Goal: Transaction & Acquisition: Obtain resource

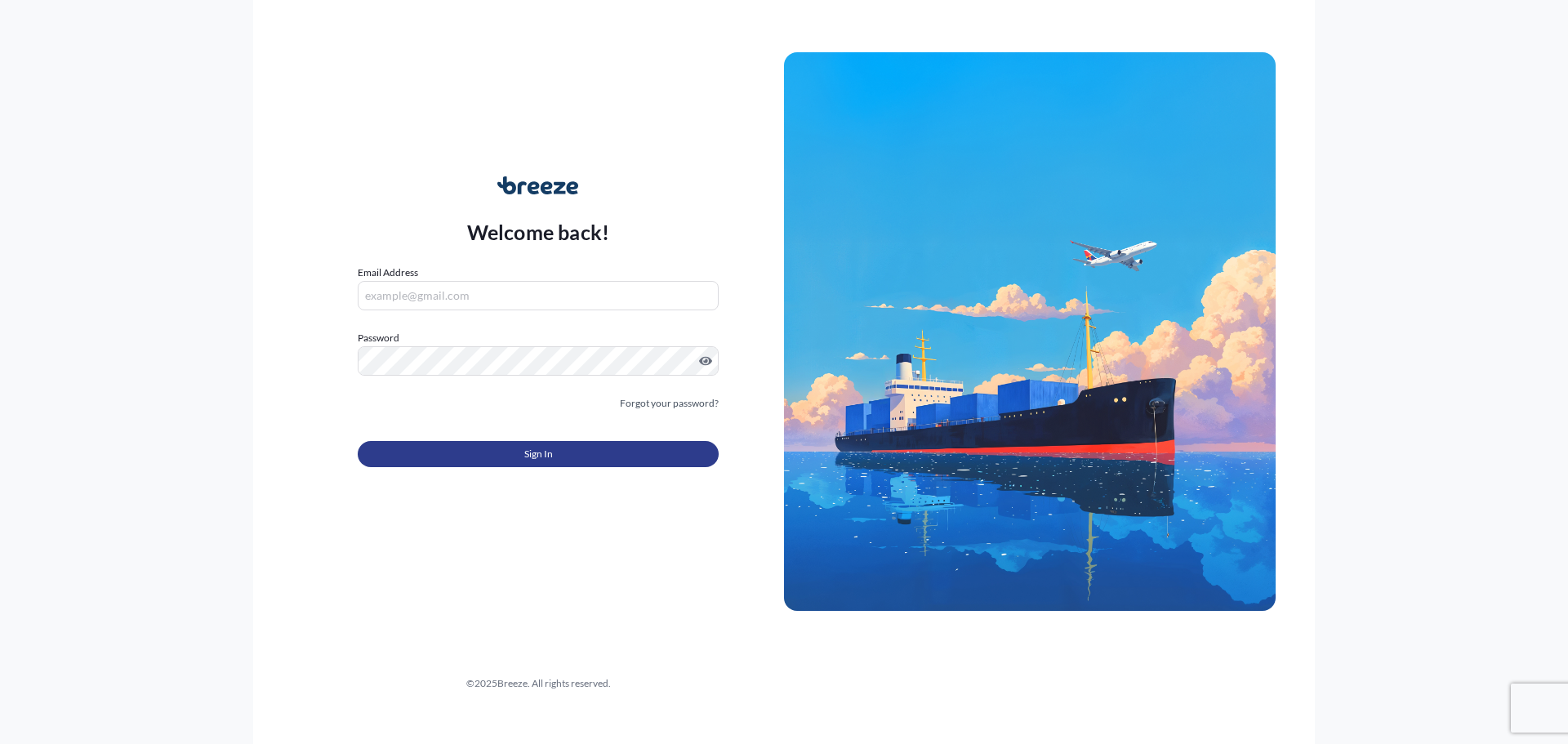
type input "[PERSON_NAME][EMAIL_ADDRESS][PERSON_NAME][DOMAIN_NAME]"
click at [613, 454] on button "Sign In" at bounding box center [538, 454] width 361 height 26
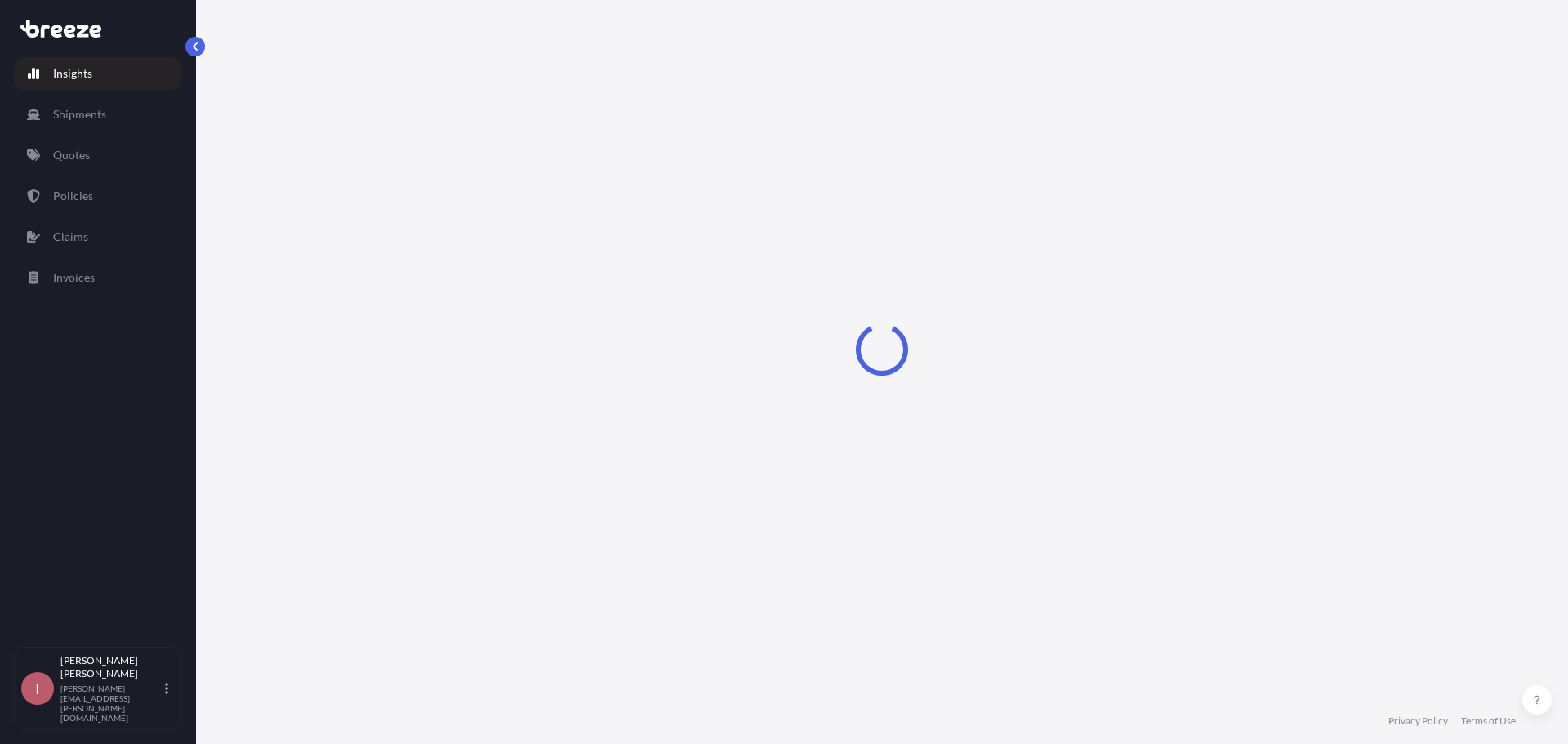
select select "2025"
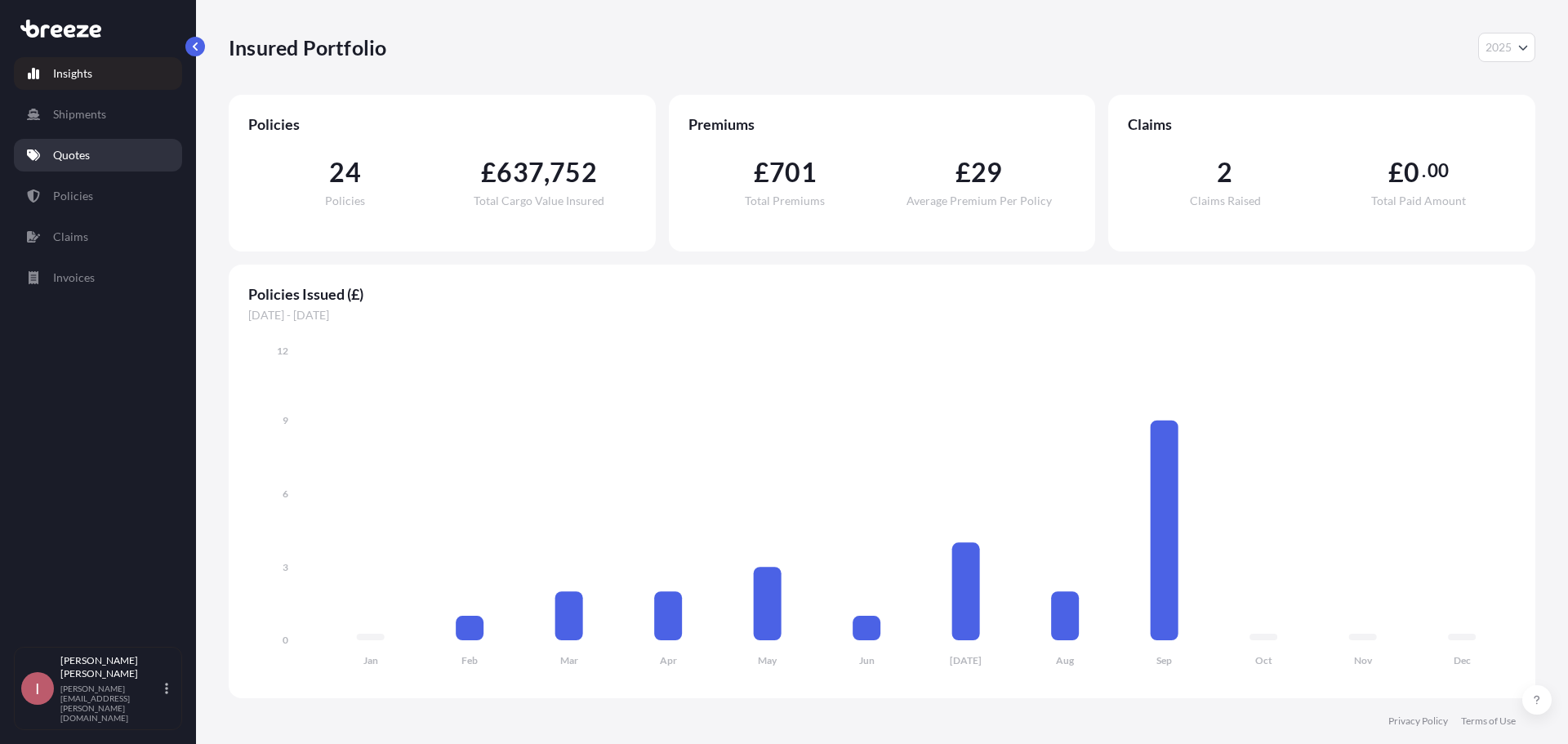
click at [118, 157] on link "Quotes" at bounding box center [98, 155] width 168 height 33
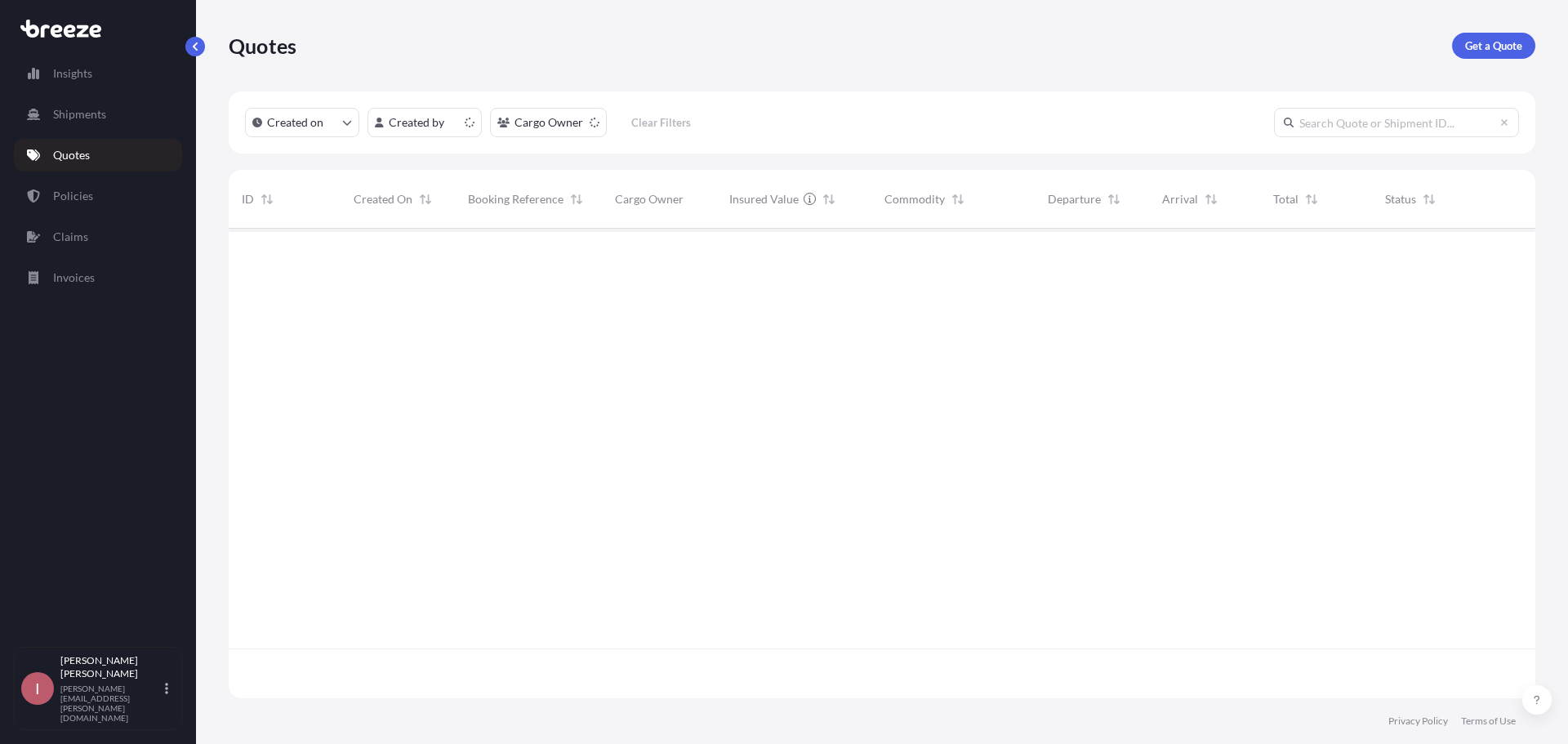
scroll to position [466, 1294]
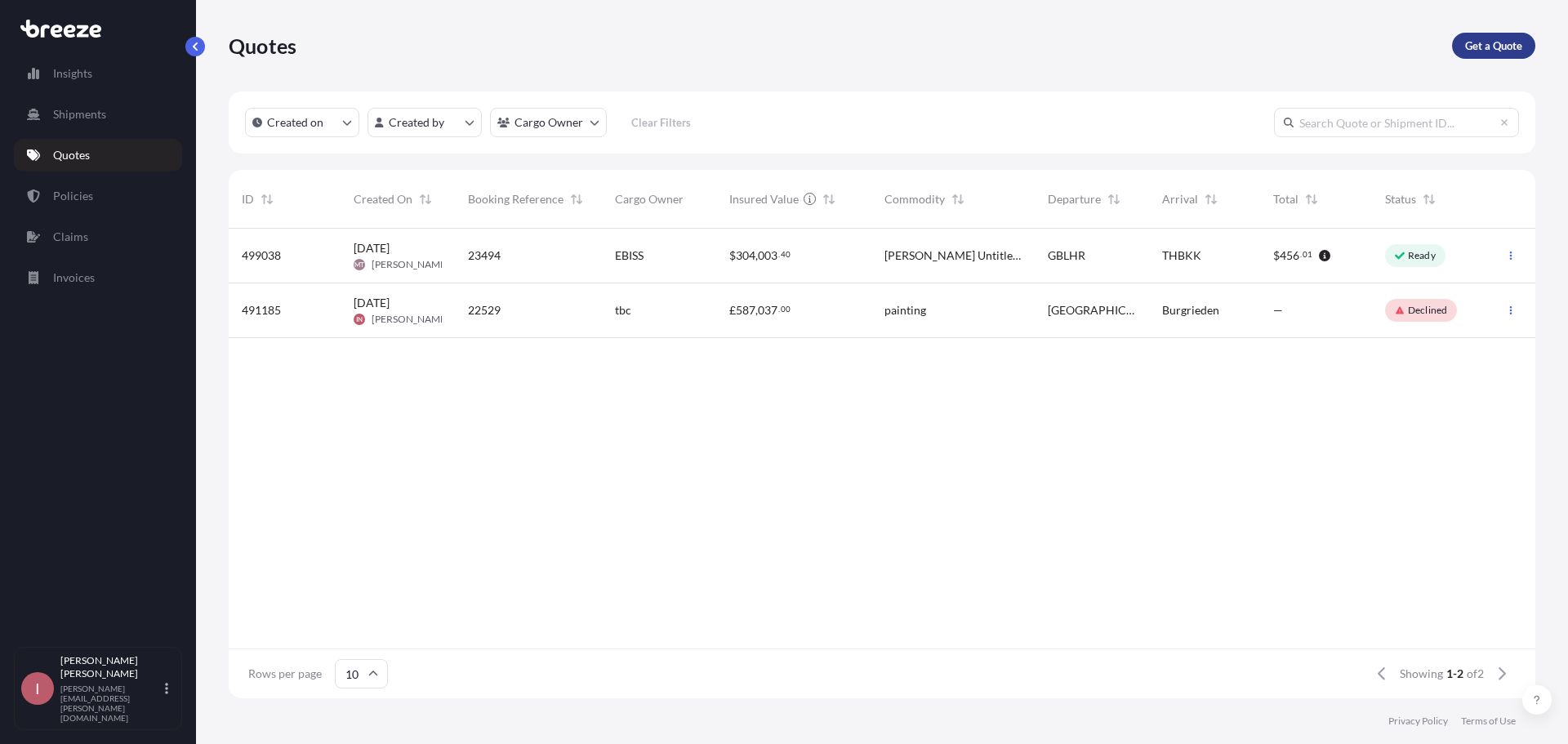
click at [1466, 38] on p "Get a Quote" at bounding box center [1493, 46] width 57 height 16
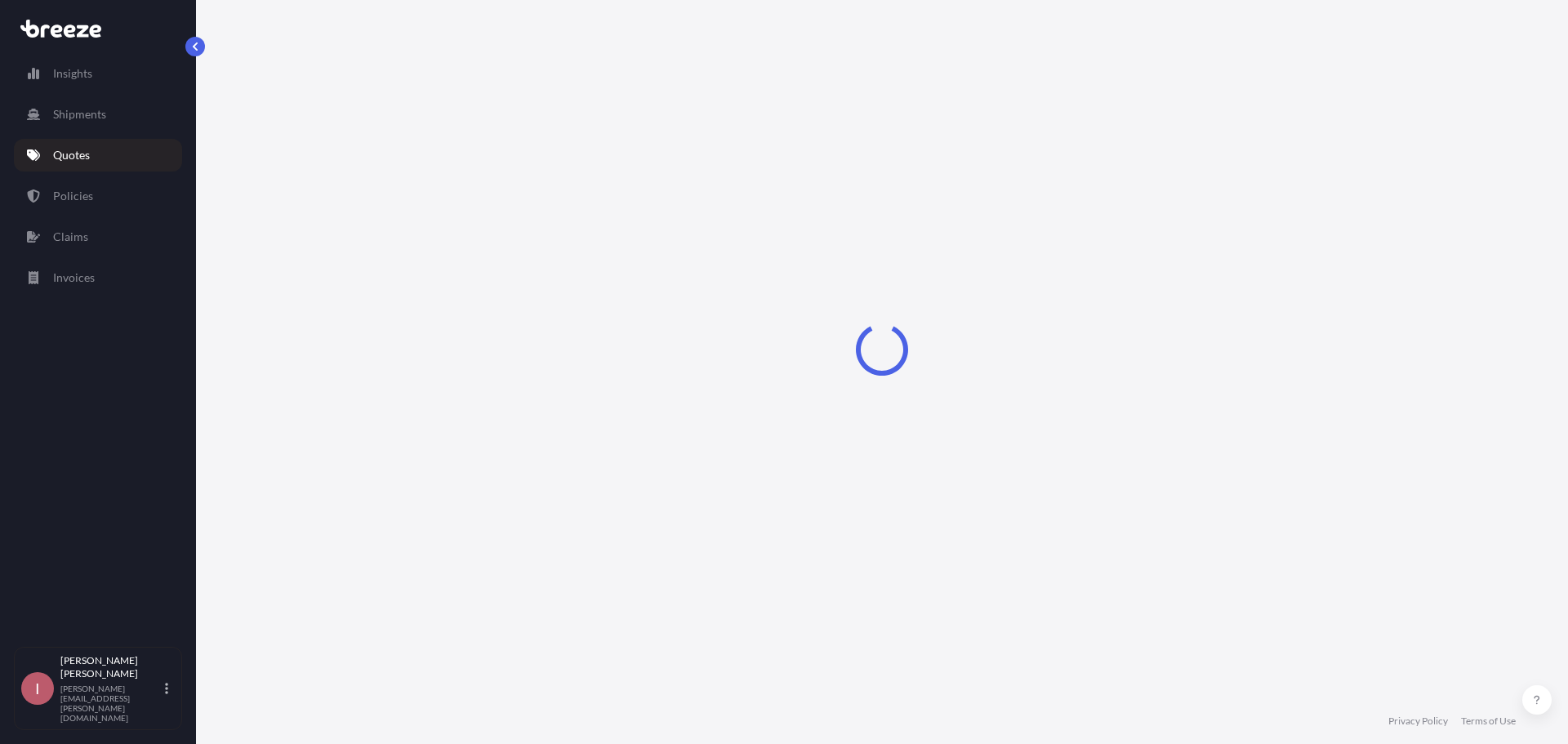
select select "Road"
select select "Sea"
select select "1"
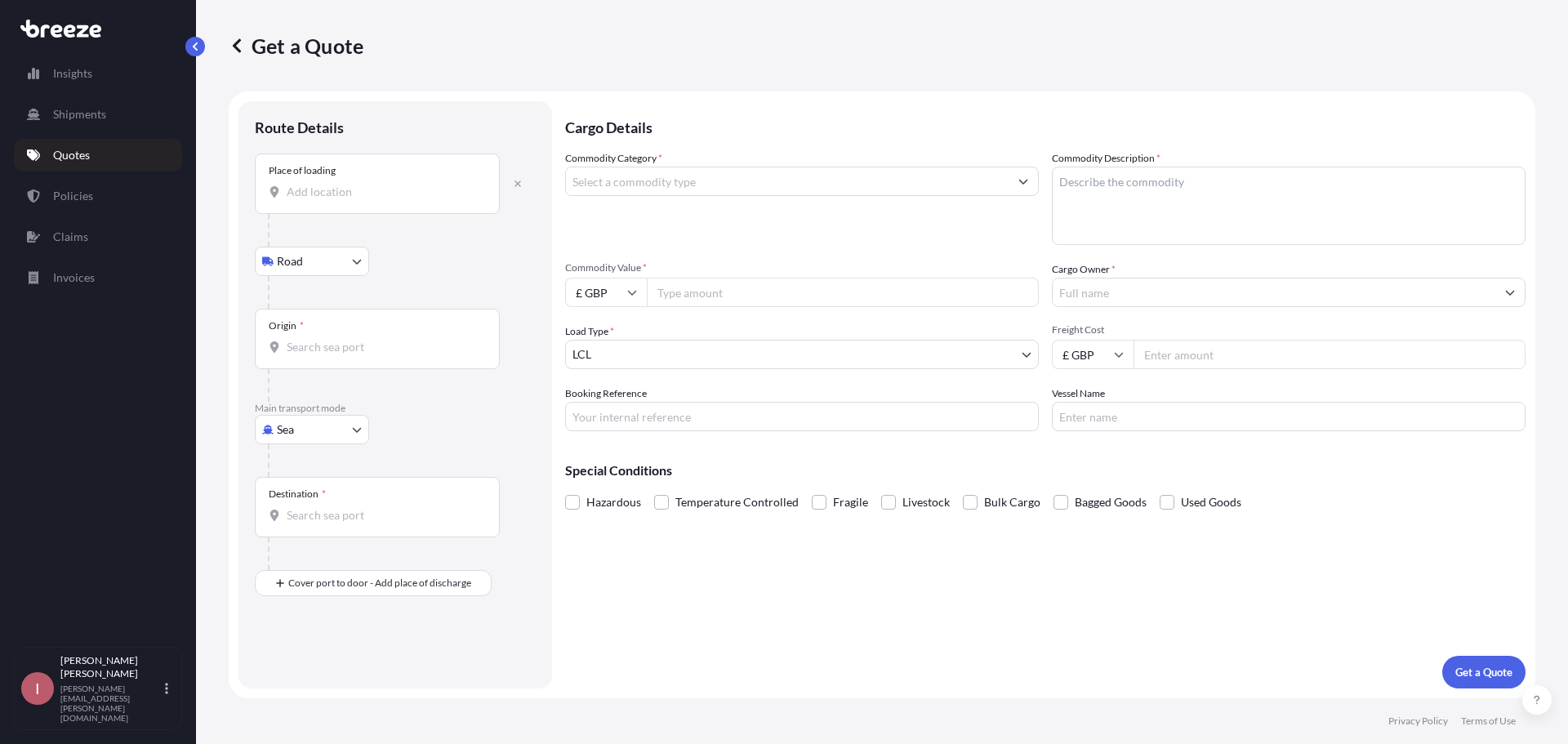
click at [325, 429] on body "Insights Shipments Quotes Policies Claims Invoices I [PERSON_NAME] [PERSON_NAME…" at bounding box center [784, 372] width 1568 height 744
click at [325, 536] on div "Road" at bounding box center [312, 531] width 101 height 30
select select "Road"
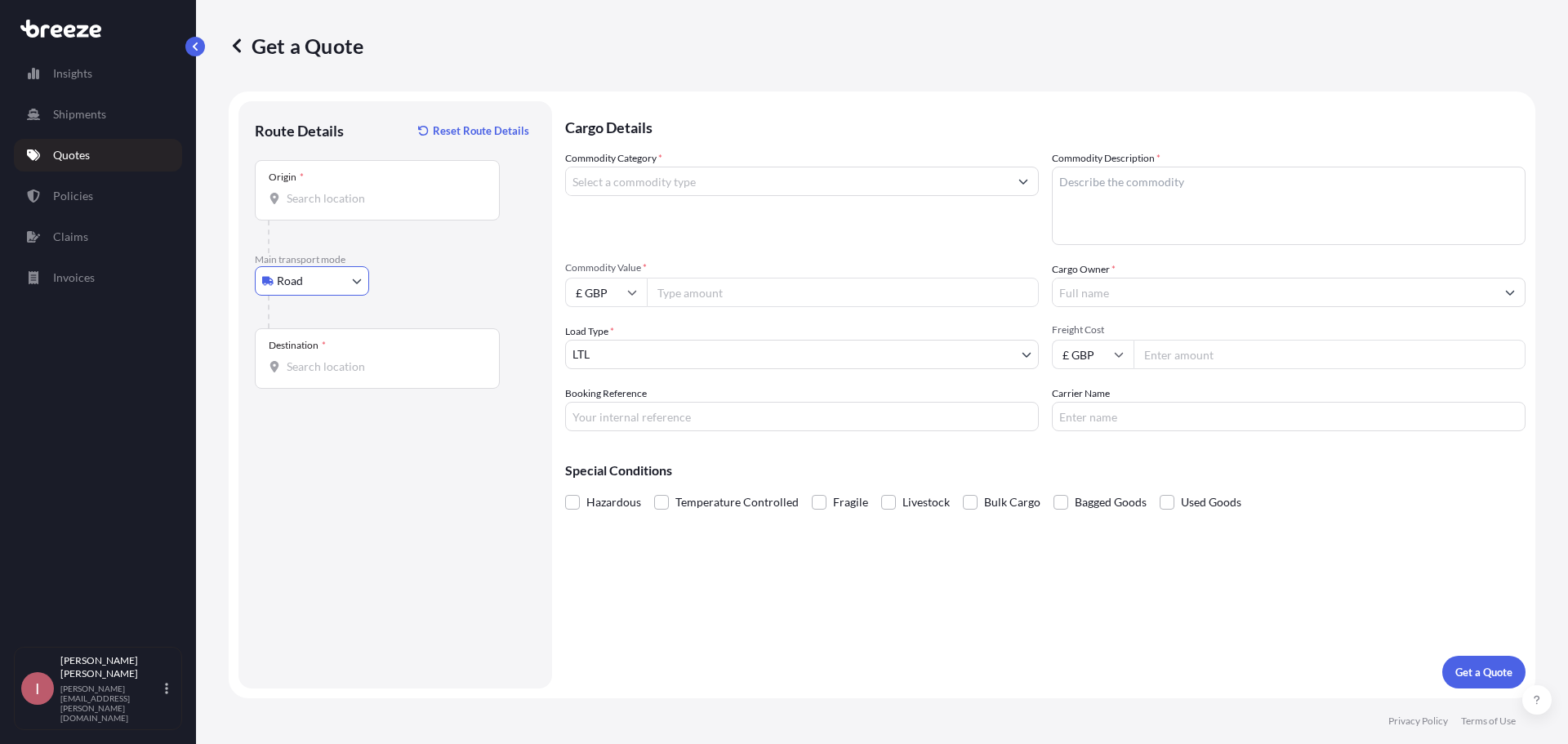
click at [307, 212] on div "Origin *" at bounding box center [377, 190] width 245 height 61
click at [307, 206] on input "Origin *" at bounding box center [383, 198] width 193 height 16
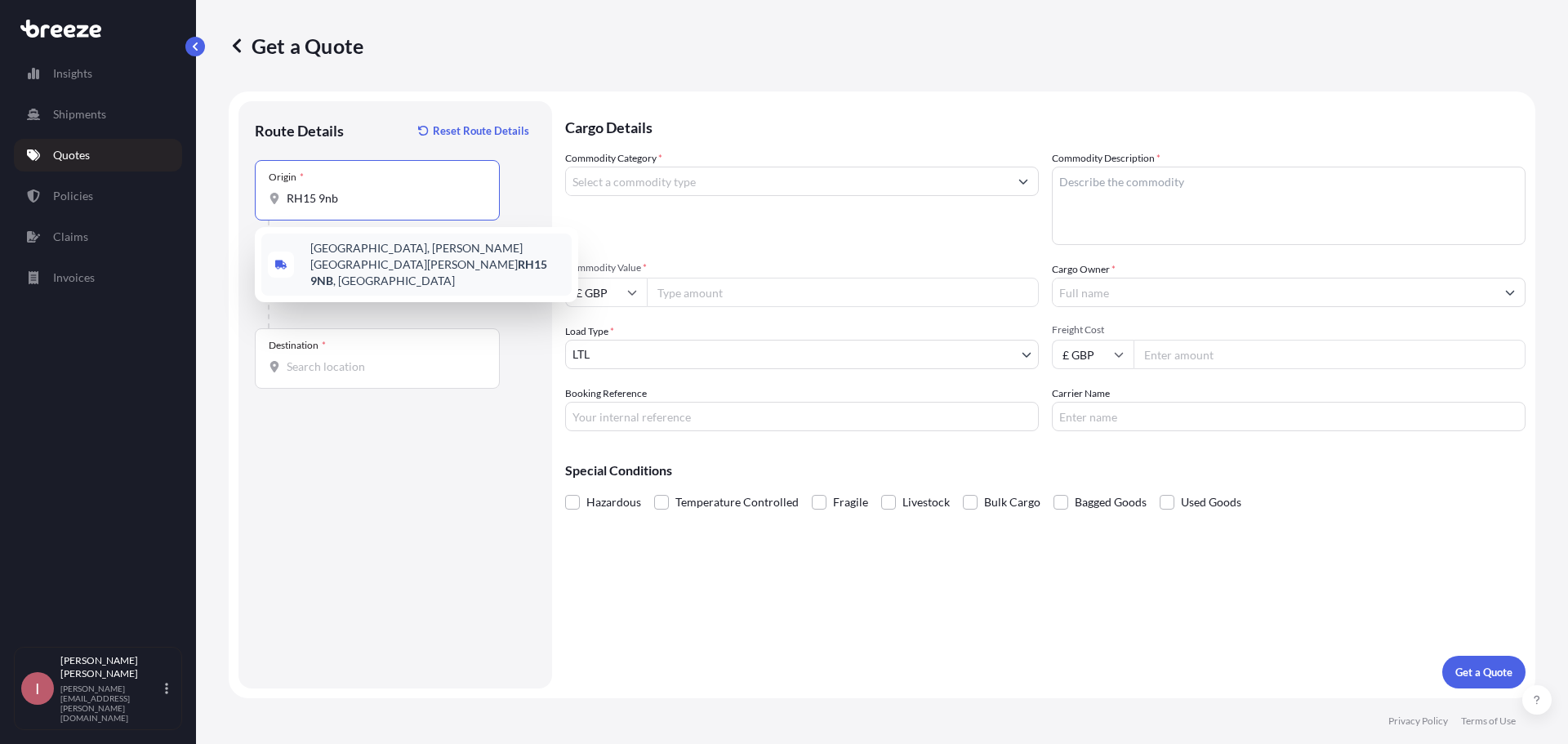
click at [435, 240] on div "[STREET_ADDRESS][PERSON_NAME][PERSON_NAME]" at bounding box center [416, 264] width 310 height 62
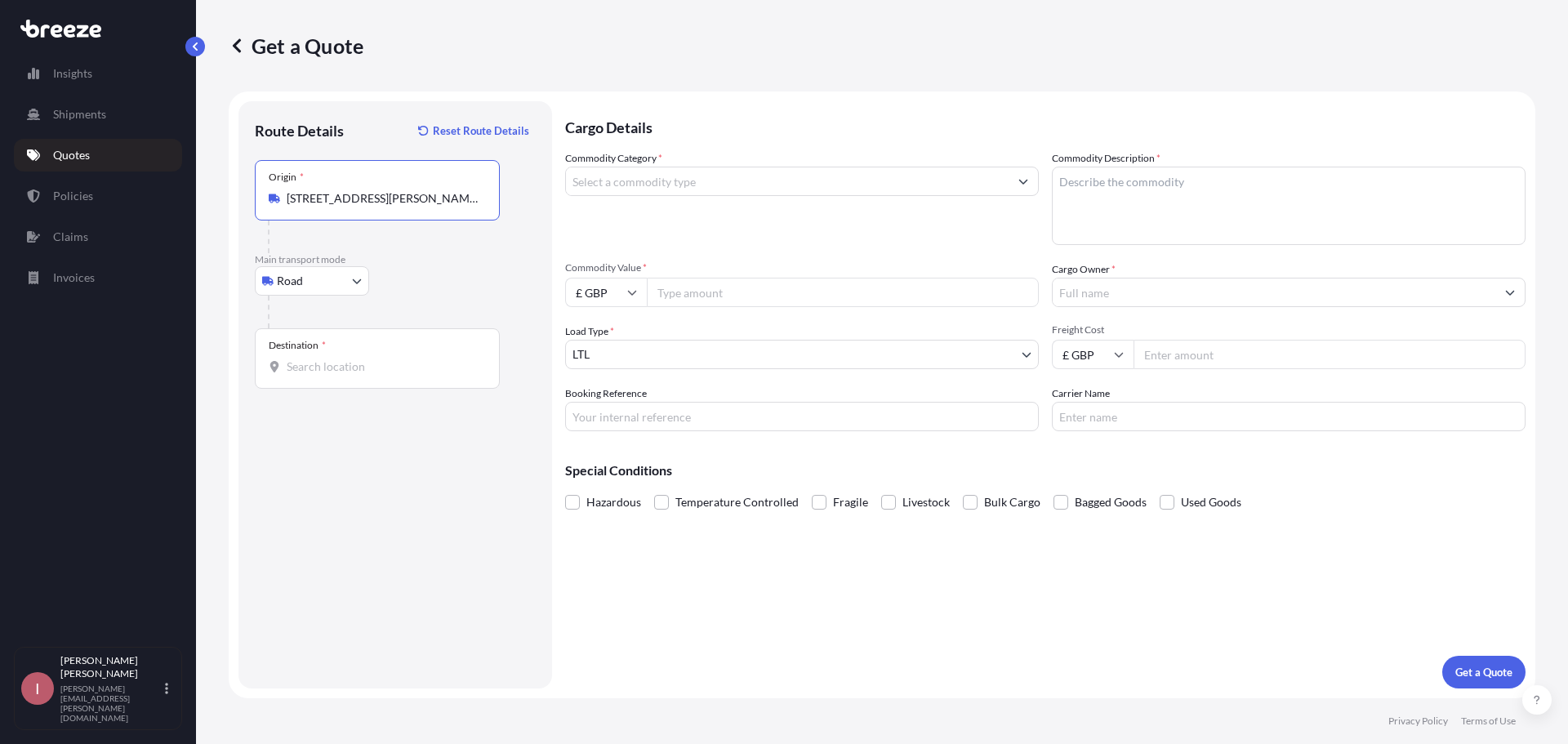
type input "[STREET_ADDRESS][PERSON_NAME][PERSON_NAME]"
drag, startPoint x: 315, startPoint y: 367, endPoint x: 293, endPoint y: 369, distance: 22.1
click at [313, 367] on input "Destination *" at bounding box center [383, 366] width 193 height 16
drag, startPoint x: 410, startPoint y: 370, endPoint x: 273, endPoint y: 382, distance: 137.5
click at [273, 382] on div "Destination * [GEOGRAPHIC_DATA][PERSON_NAME]" at bounding box center [377, 358] width 245 height 61
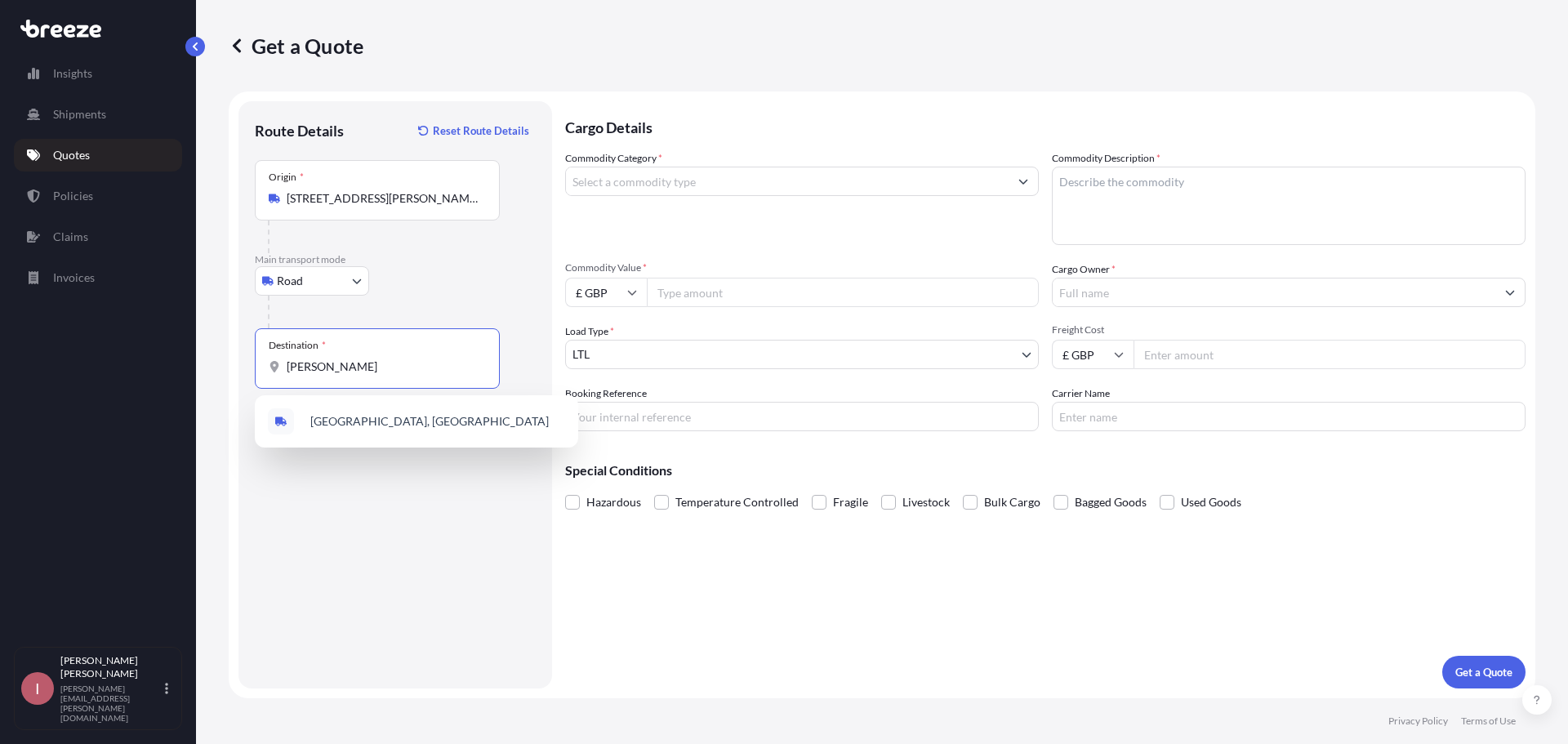
type input "[PERSON_NAME] brewery"
drag, startPoint x: 368, startPoint y: 367, endPoint x: 238, endPoint y: 375, distance: 130.2
click at [238, 375] on form "Route Details Reset Route Details Place of loading Road Road Rail Origin * [GEO…" at bounding box center [882, 394] width 1307 height 607
type input "T"
paste input "[STREET_ADDRESS]"
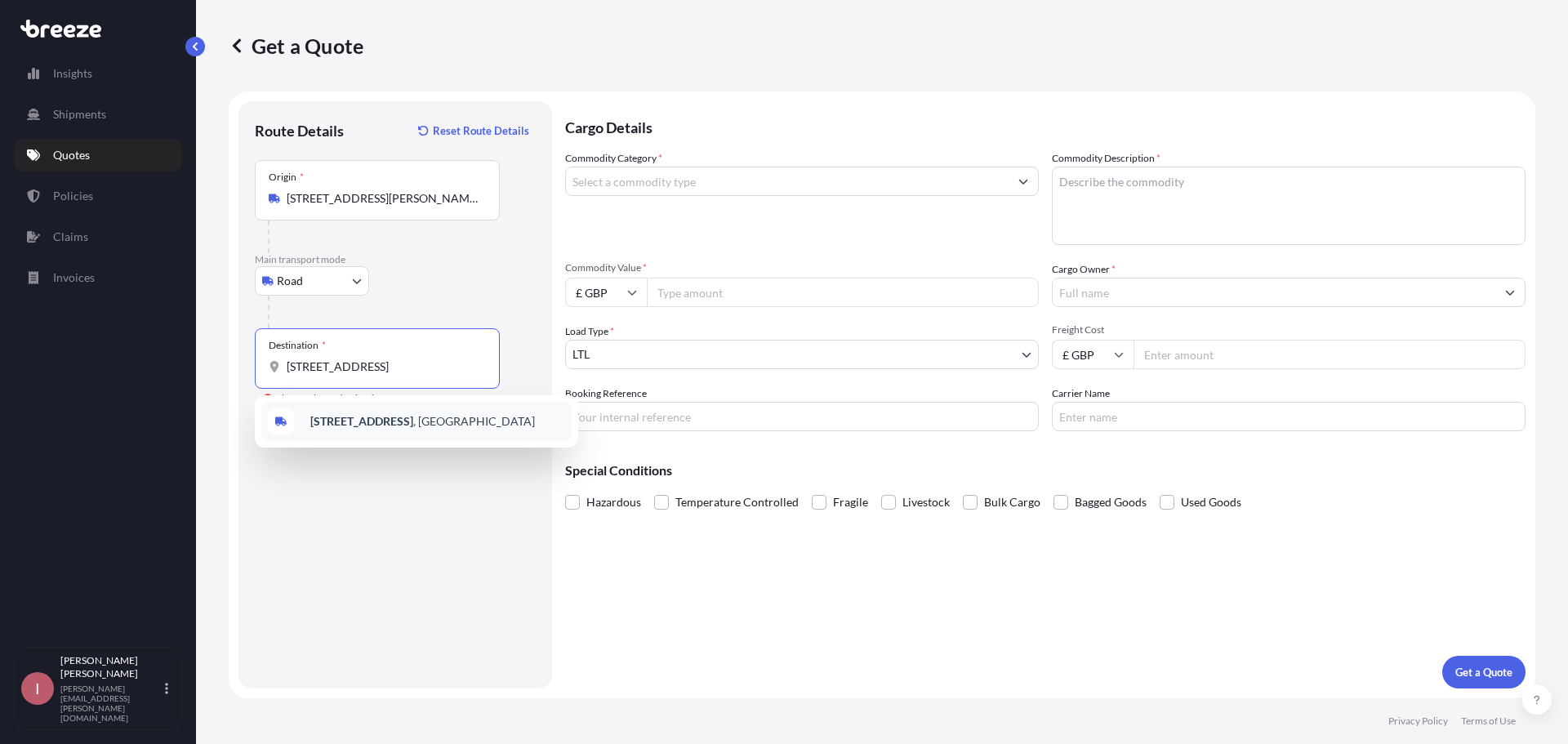
click at [320, 426] on b "[STREET_ADDRESS]" at bounding box center [362, 420] width 103 height 14
type input "[STREET_ADDRESS]"
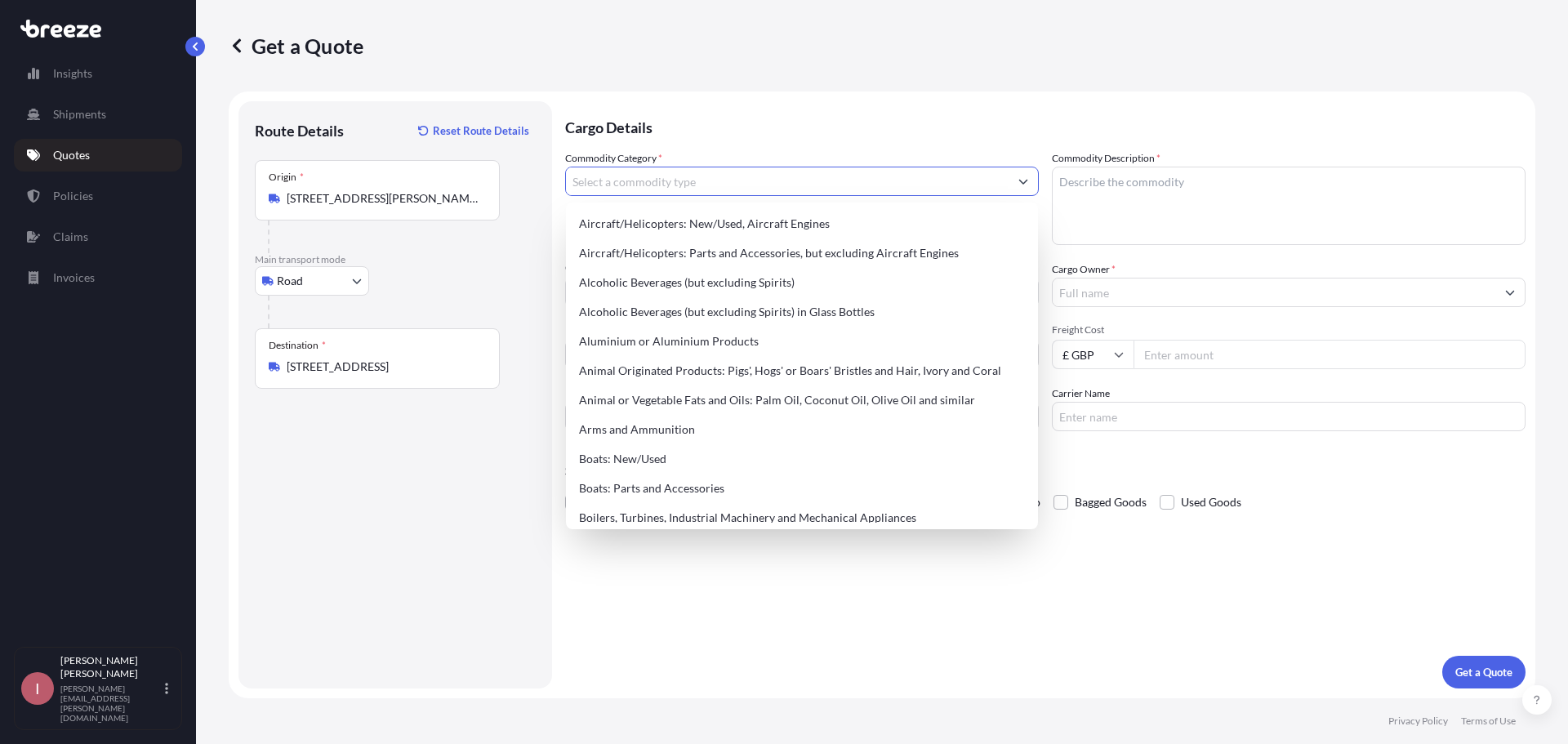
click at [723, 181] on input "Commodity Category *" at bounding box center [788, 181] width 443 height 30
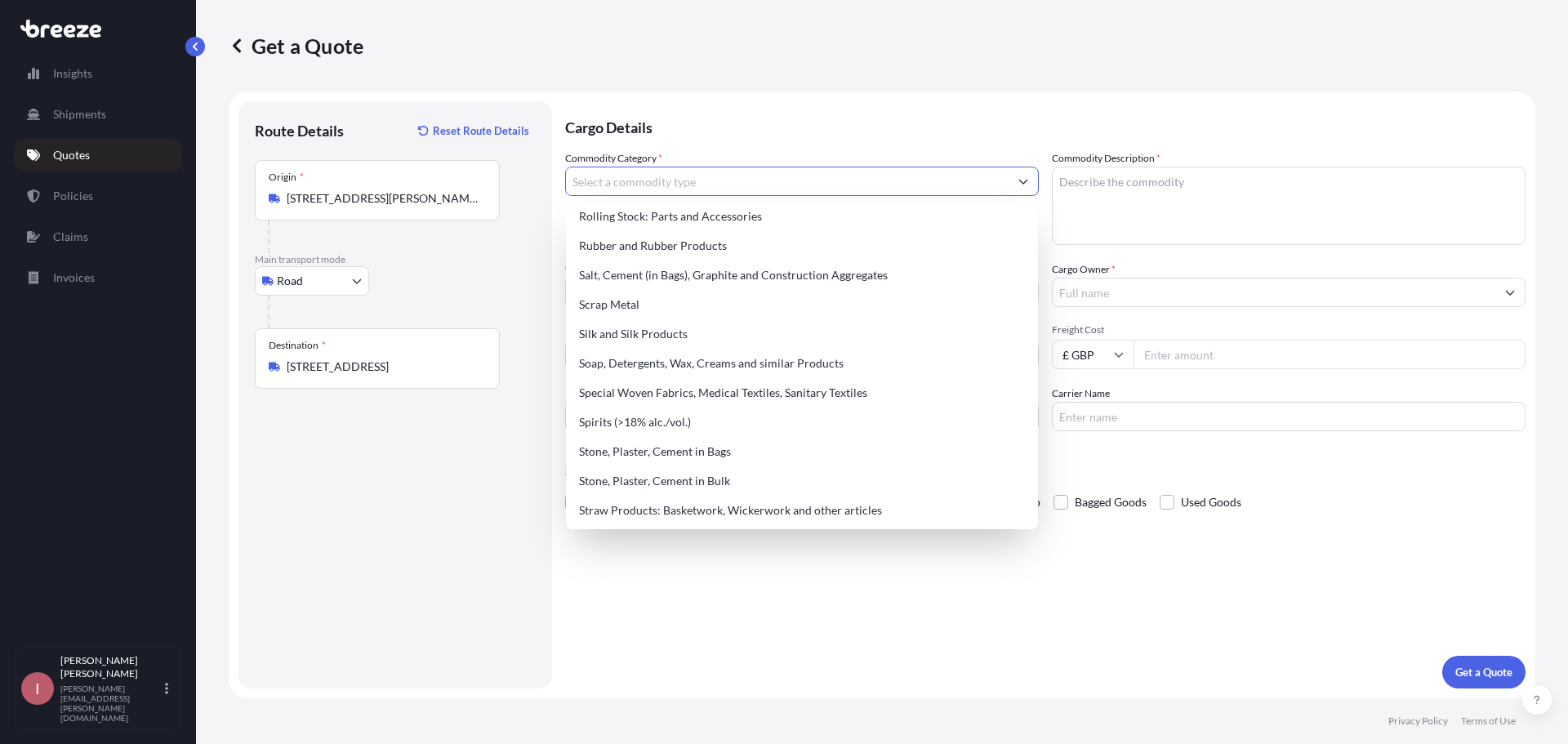
scroll to position [3801, 0]
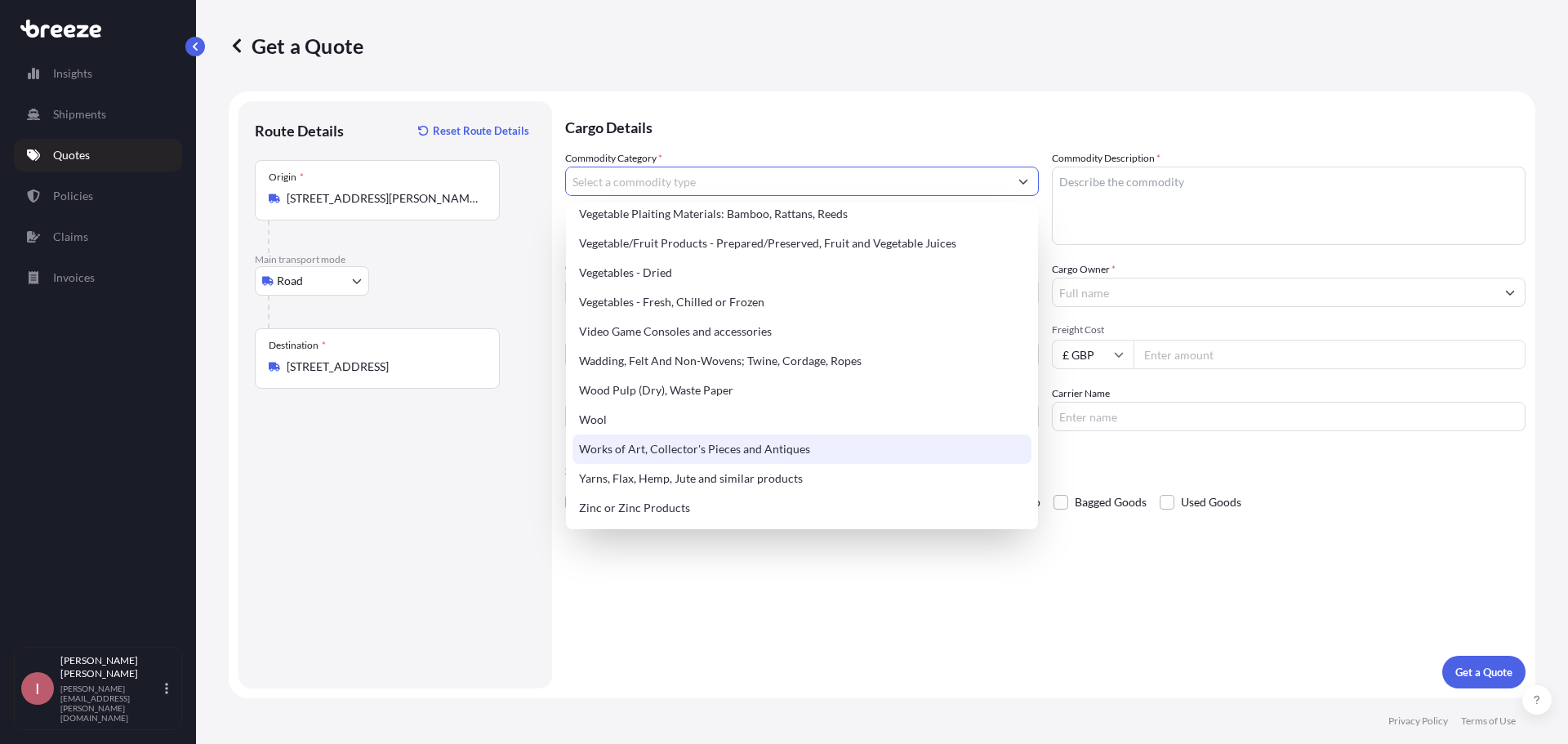
click at [674, 461] on div "Works of Art, Collector's Pieces and Antiques" at bounding box center [802, 448] width 459 height 30
type input "Works of Art, Collector's Pieces and Antiques"
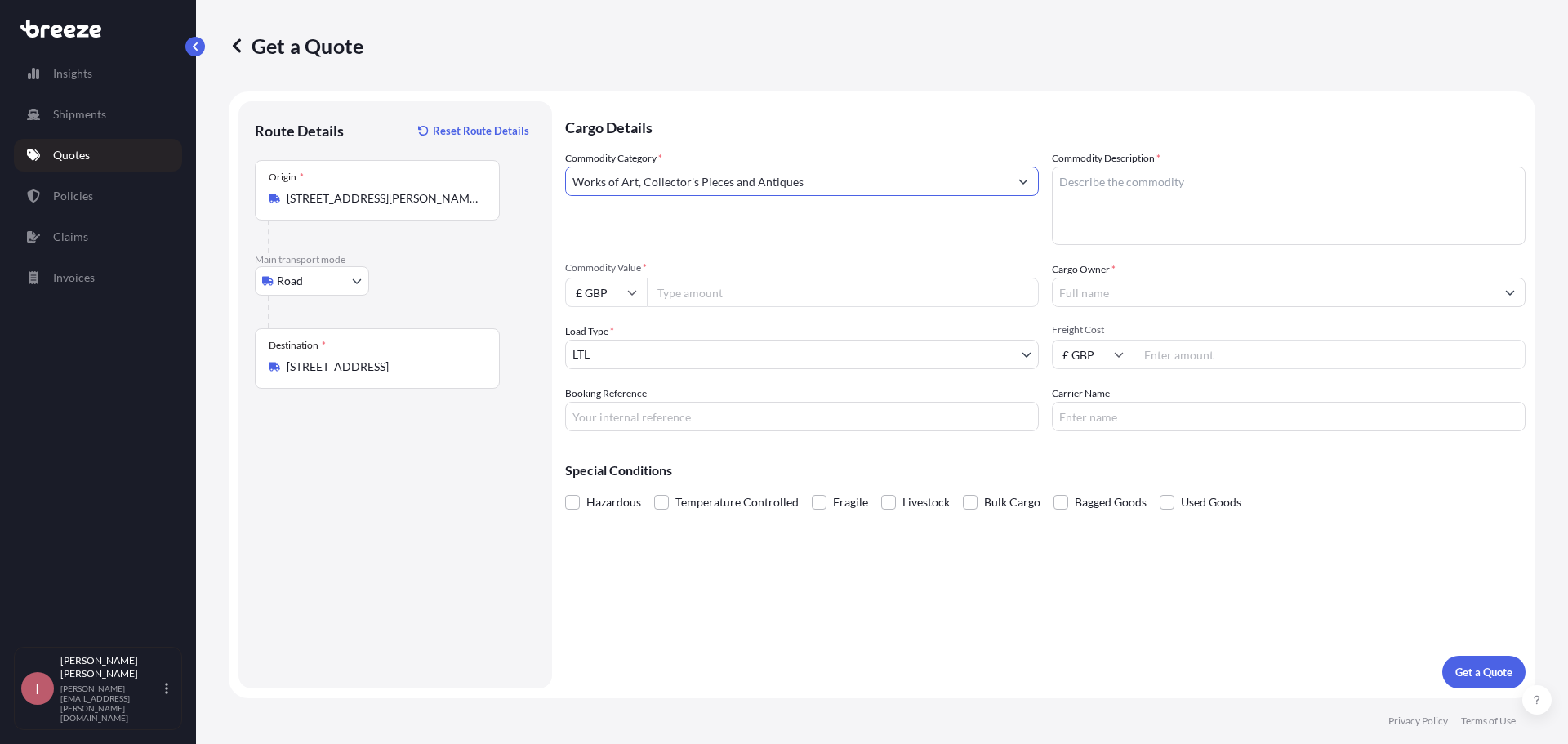
click at [1133, 196] on textarea "Commodity Description *" at bounding box center [1289, 205] width 474 height 79
type textarea "Paintings"
click at [701, 289] on input "Commodity Value *" at bounding box center [843, 292] width 392 height 30
type input "30000"
click at [1129, 291] on input "Cargo Owner *" at bounding box center [1274, 292] width 443 height 30
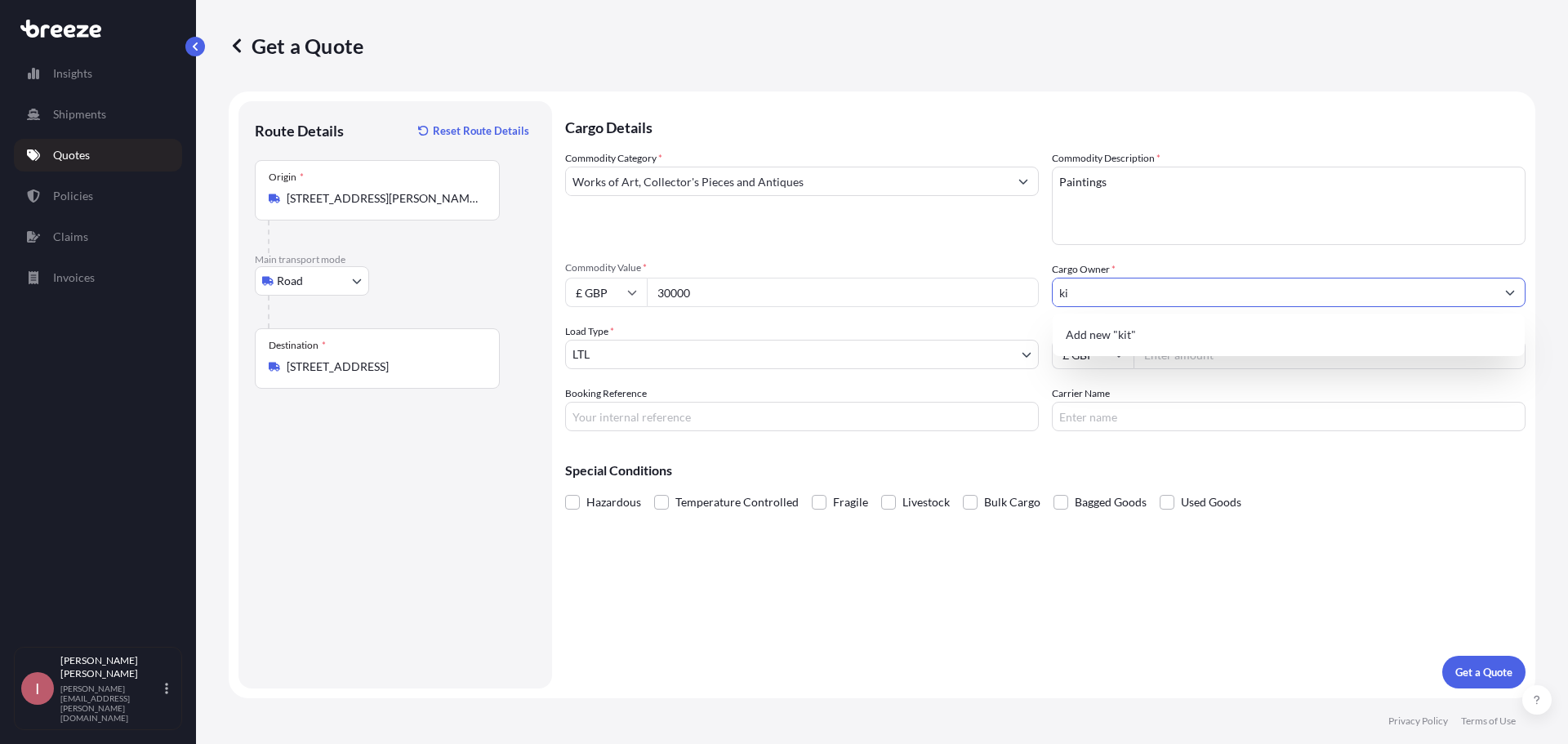
type input "k"
click at [1167, 338] on span "Add new "Kit Lintin"" at bounding box center [1118, 334] width 104 height 16
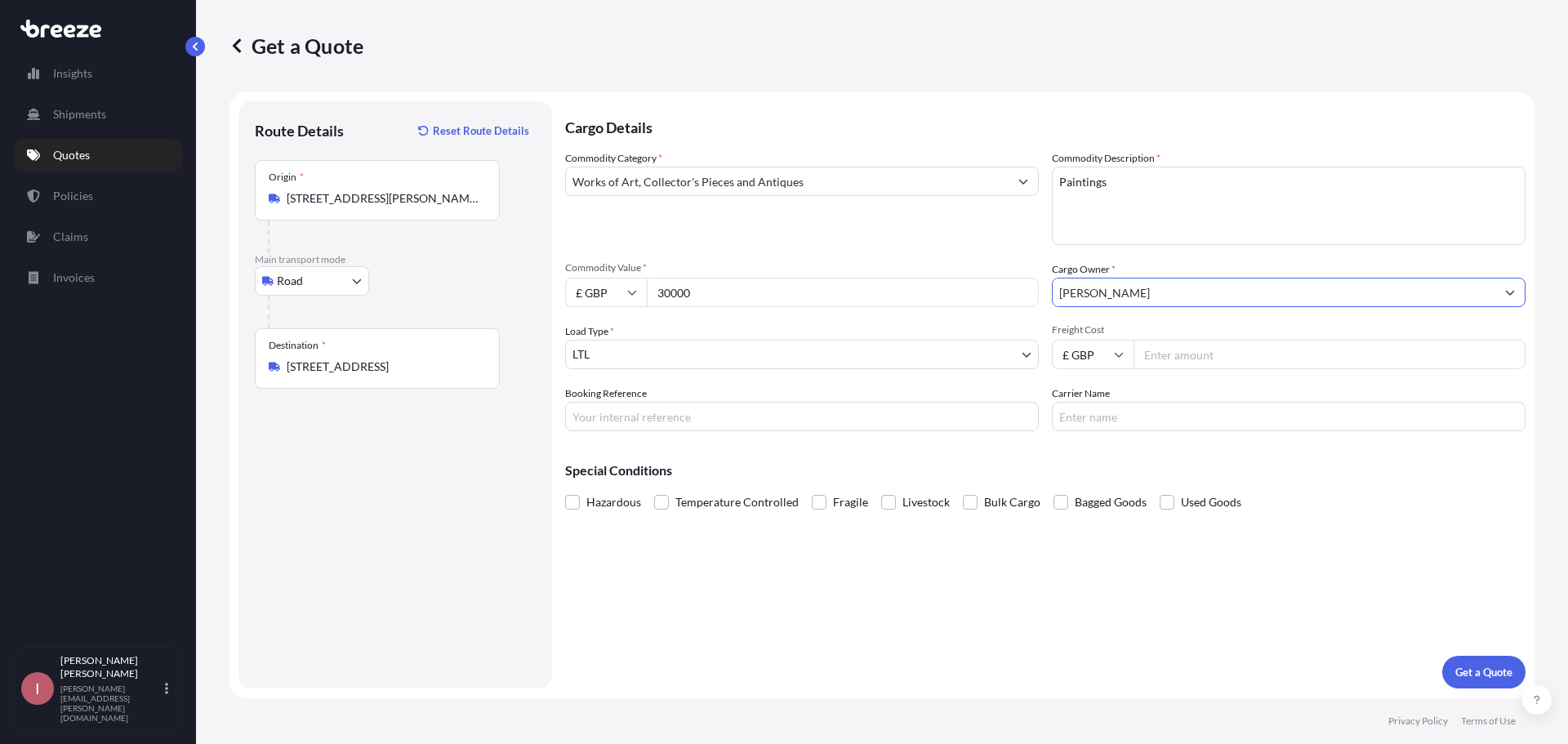
type input "[PERSON_NAME]"
click at [1161, 344] on input "Freight Cost" at bounding box center [1330, 354] width 392 height 30
type input "300"
click at [789, 413] on input "Booking Reference" at bounding box center [802, 416] width 474 height 30
type input "[PHONE_NUMBER]"
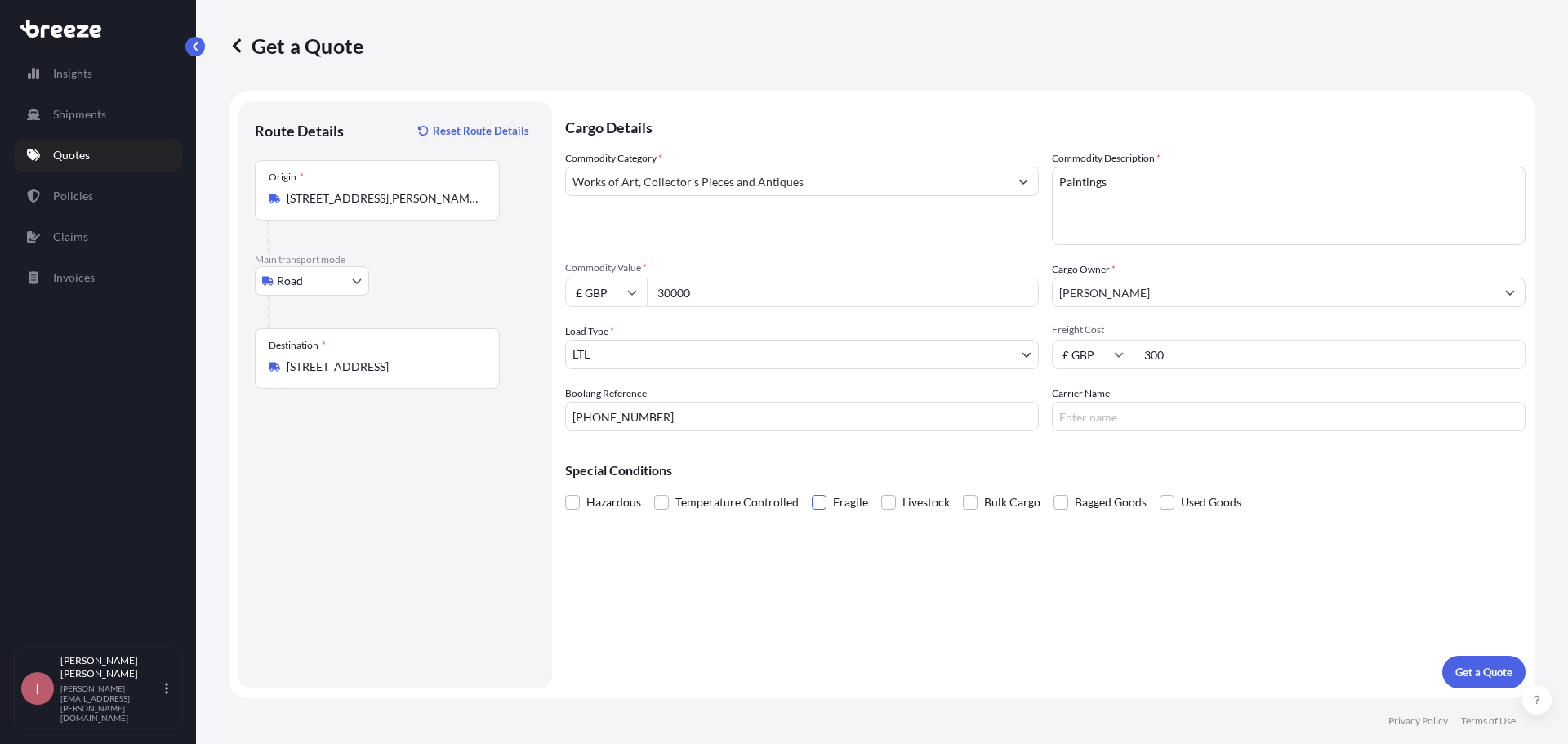
click at [818, 500] on span at bounding box center [819, 502] width 14 height 14
click at [812, 490] on input "Fragile" at bounding box center [812, 490] width 0 height 0
click at [1478, 670] on p "Get a Quote" at bounding box center [1483, 672] width 57 height 16
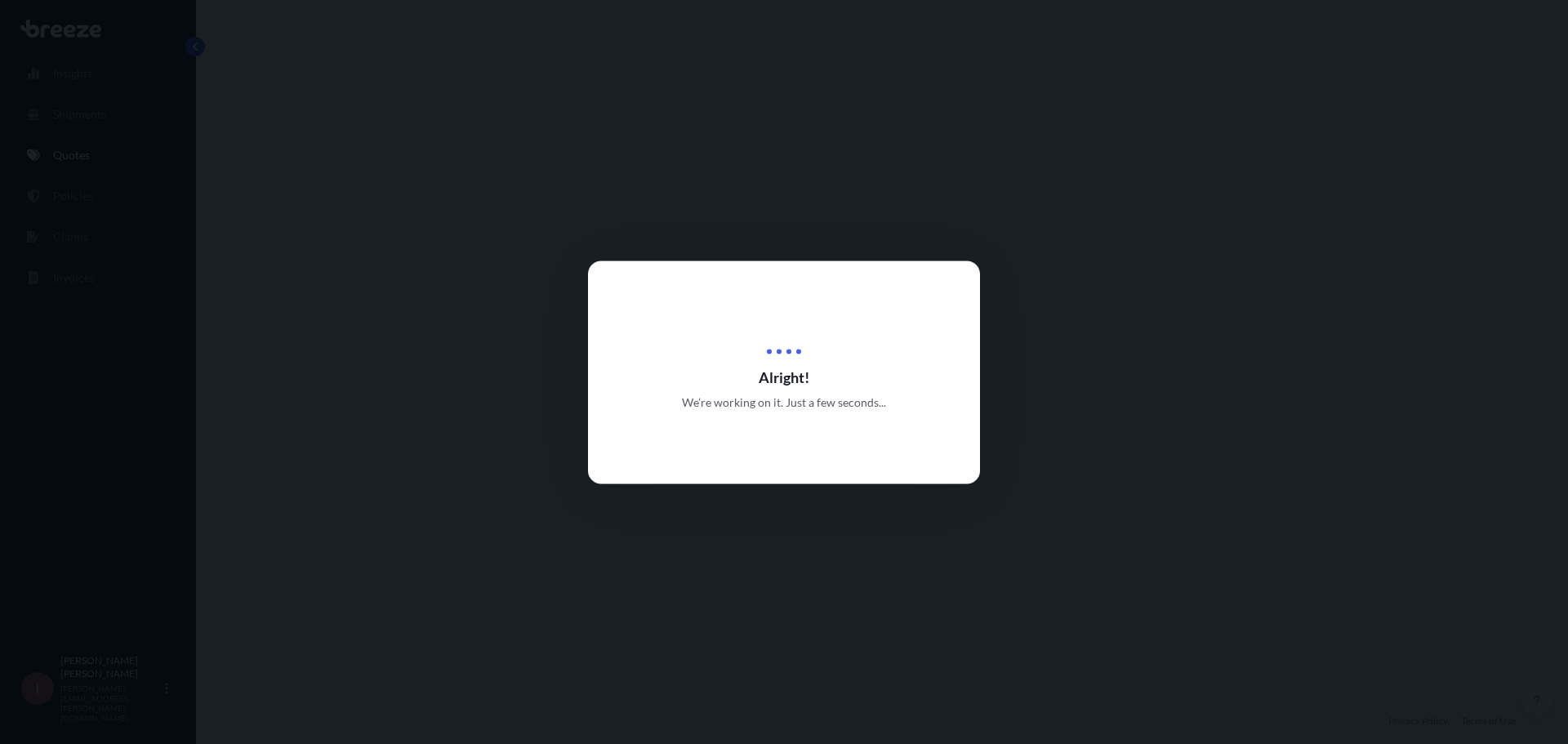
select select "Road"
select select "1"
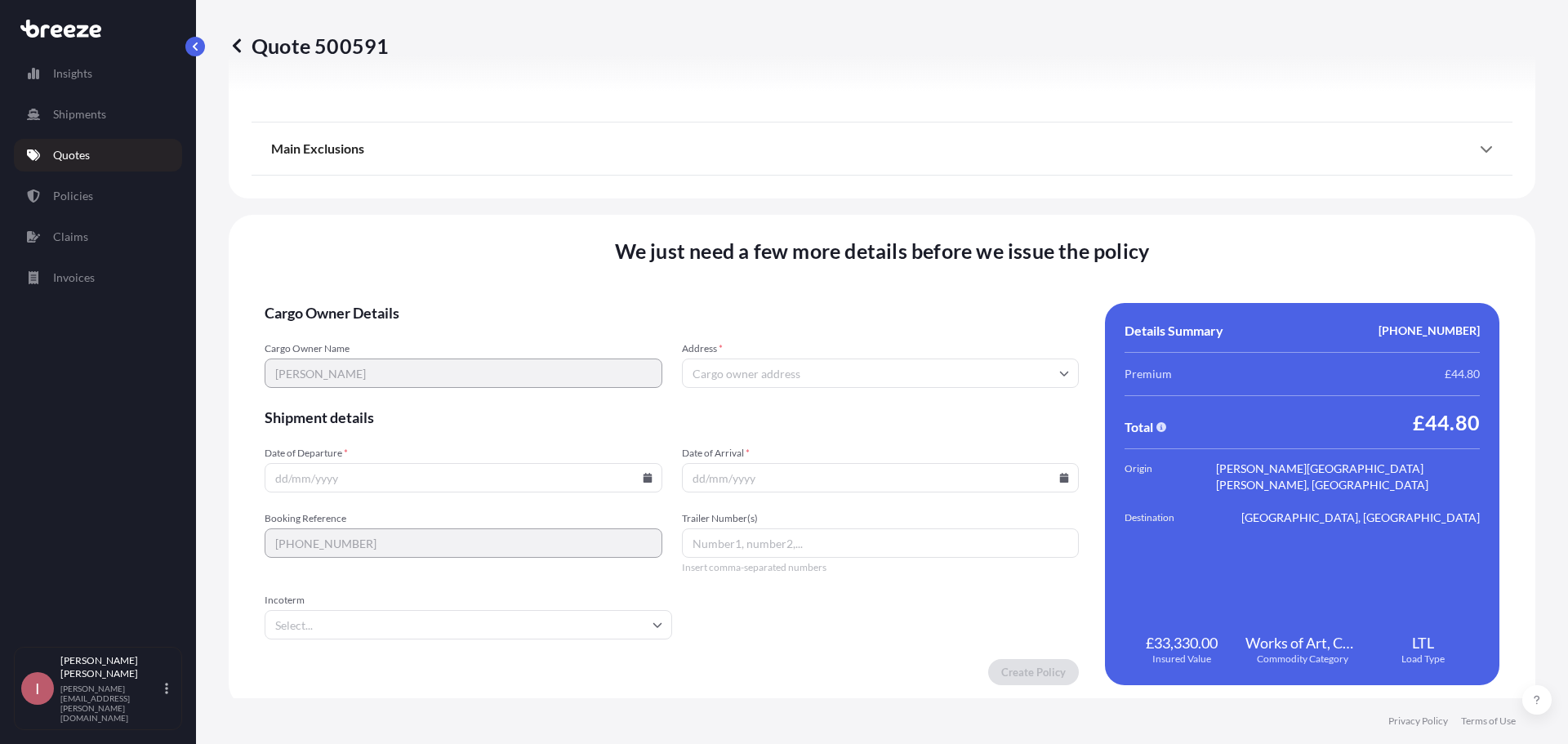
scroll to position [1848, 0]
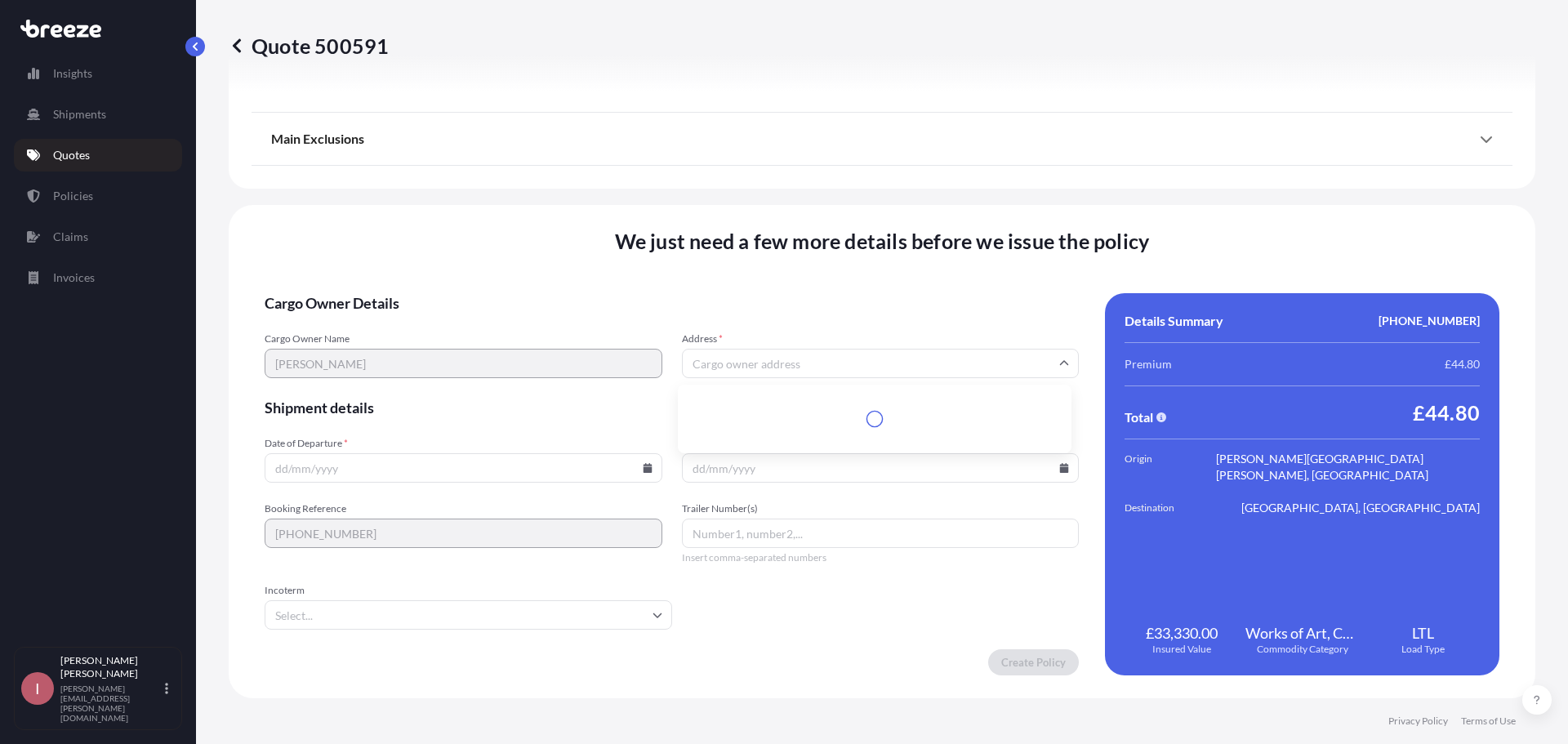
click at [865, 364] on input "Address *" at bounding box center [881, 363] width 398 height 30
click at [738, 356] on input "Address *" at bounding box center [881, 363] width 398 height 30
paste input "[GEOGRAPHIC_DATA] [STREET_ADDRESS]"
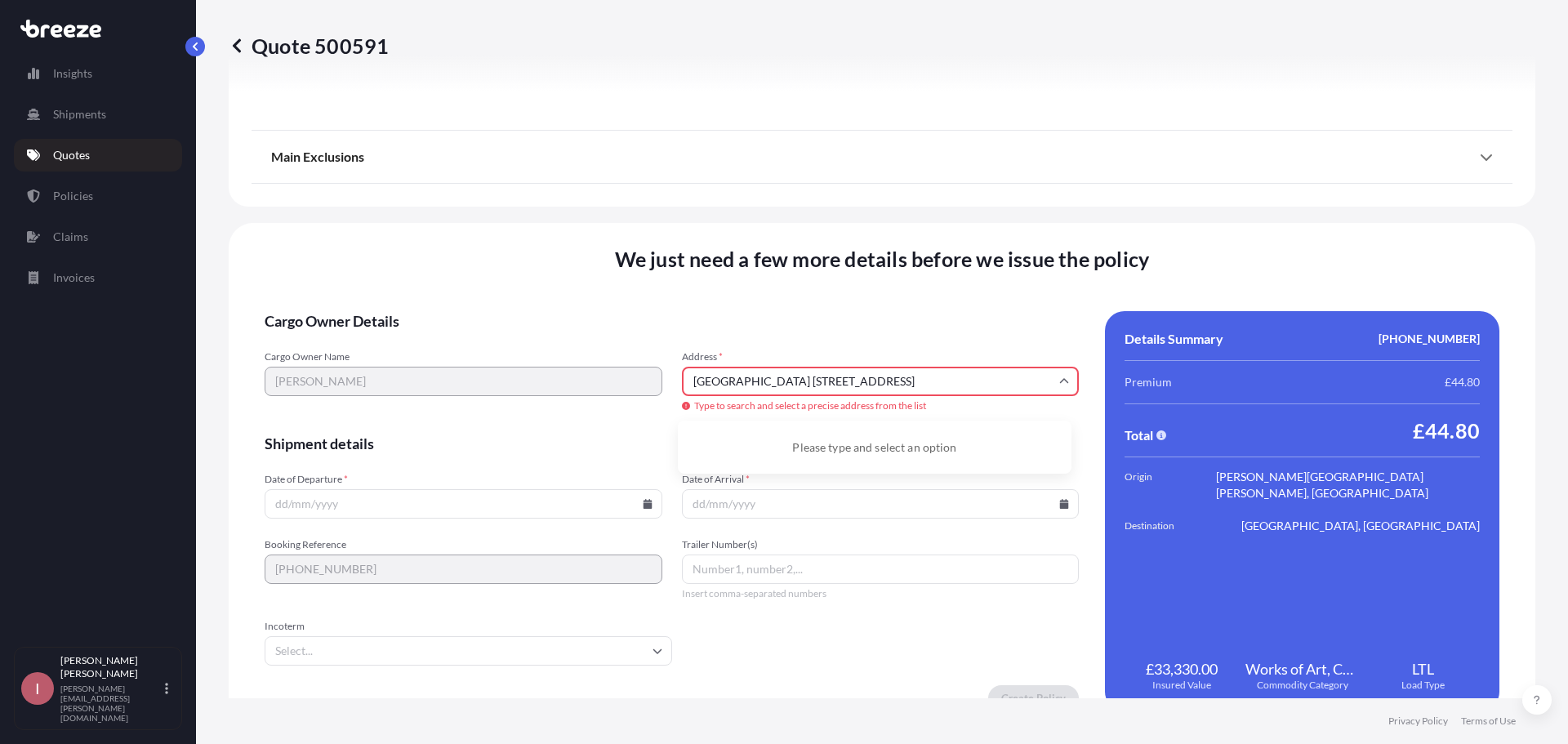
click at [793, 441] on div "Please type and select an option" at bounding box center [874, 447] width 381 height 40
click at [584, 394] on div "Cargo Owner Name [PERSON_NAME] Address * [GEOGRAPHIC_DATA] [STREET_ADDRESS] Typ…" at bounding box center [672, 381] width 814 height 63
click at [857, 443] on li "[STREET_ADDRESS]" at bounding box center [874, 442] width 381 height 31
type input "[STREET_ADDRESS]"
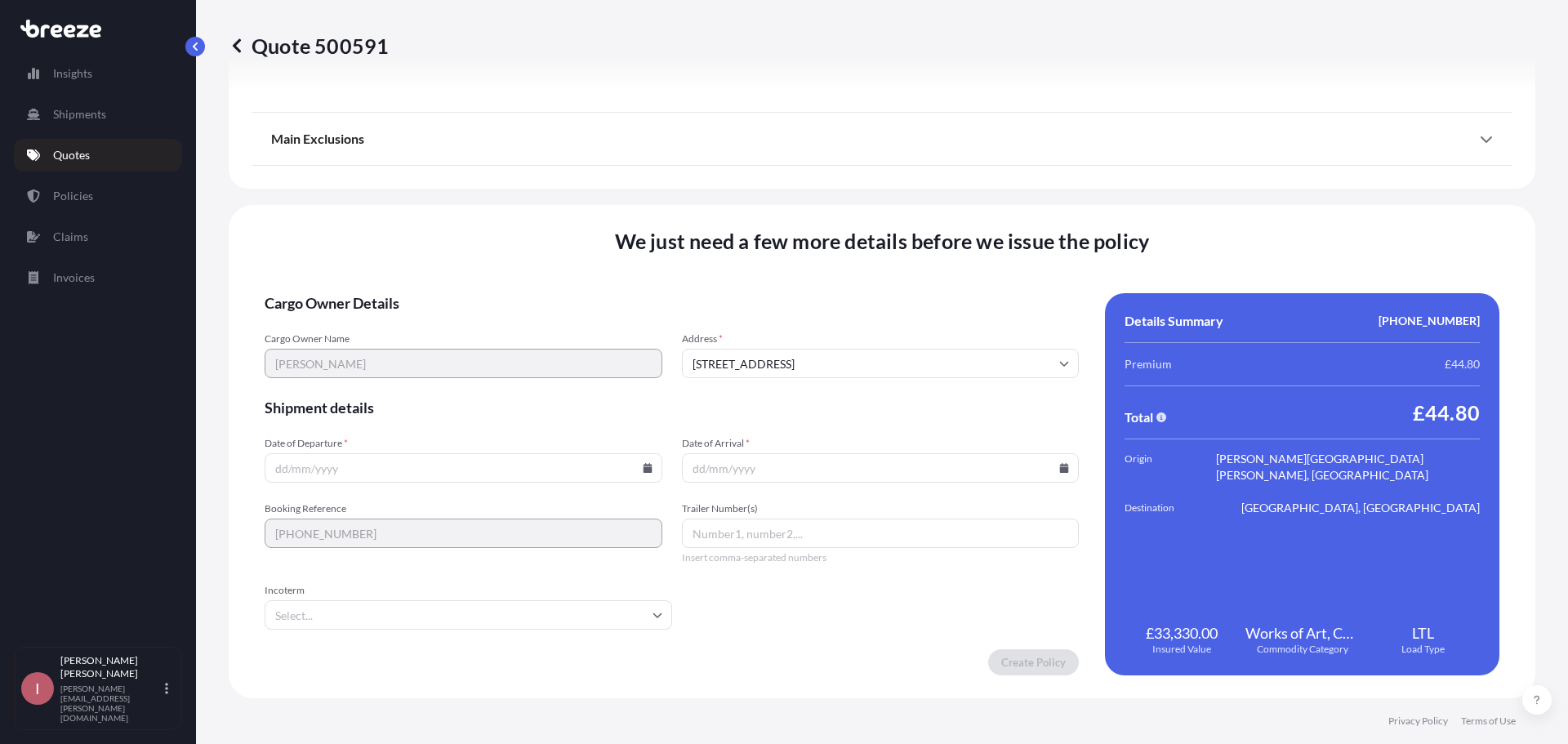
click at [458, 476] on input "Date of Departure *" at bounding box center [464, 467] width 398 height 30
click at [646, 469] on icon at bounding box center [647, 467] width 9 height 10
click at [496, 265] on button "3" at bounding box center [499, 260] width 26 height 26
type input "[DATE]"
click at [1060, 468] on icon at bounding box center [1063, 467] width 10 height 10
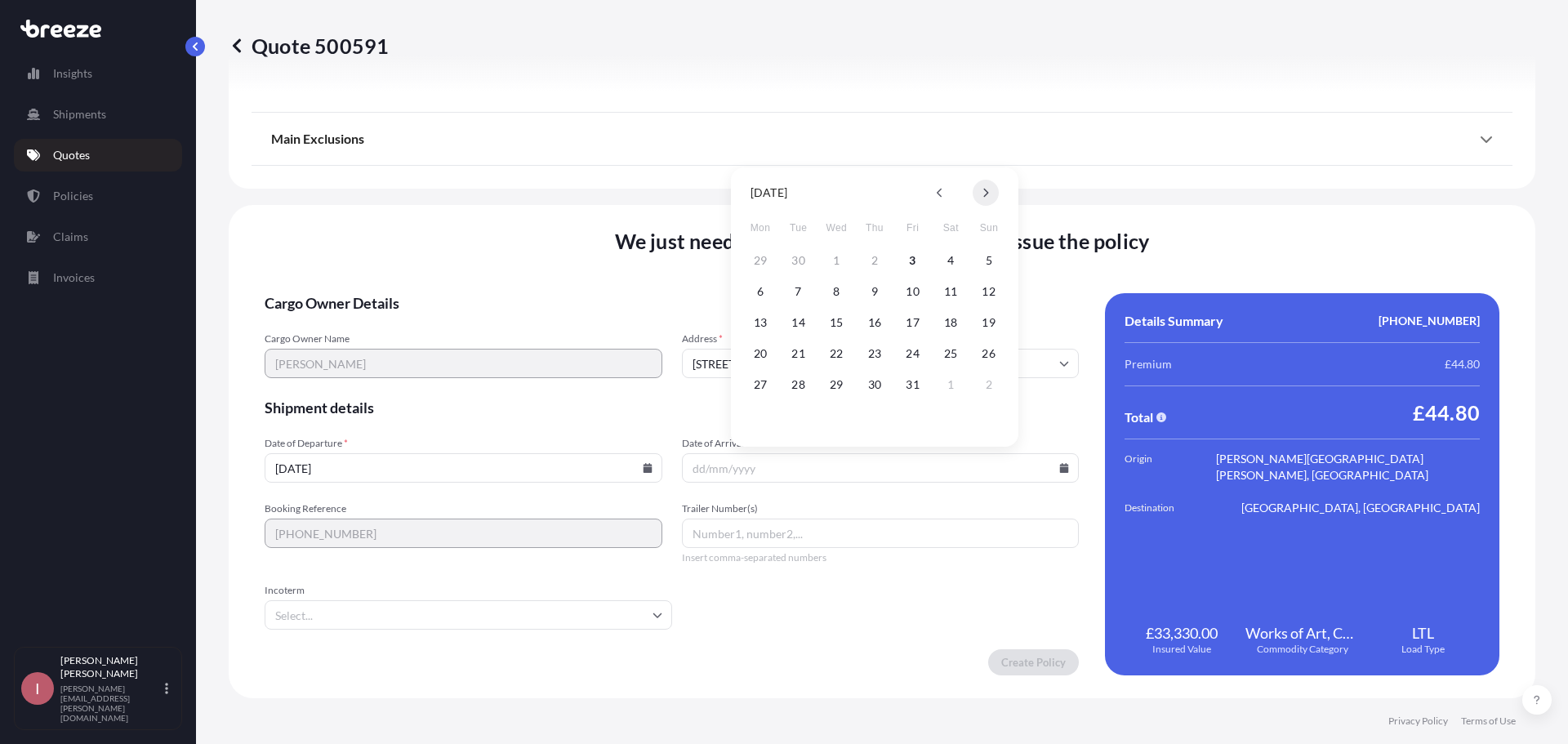
click at [989, 200] on button at bounding box center [986, 193] width 26 height 26
click at [760, 299] on button "3" at bounding box center [760, 291] width 26 height 26
type input "[DATE]"
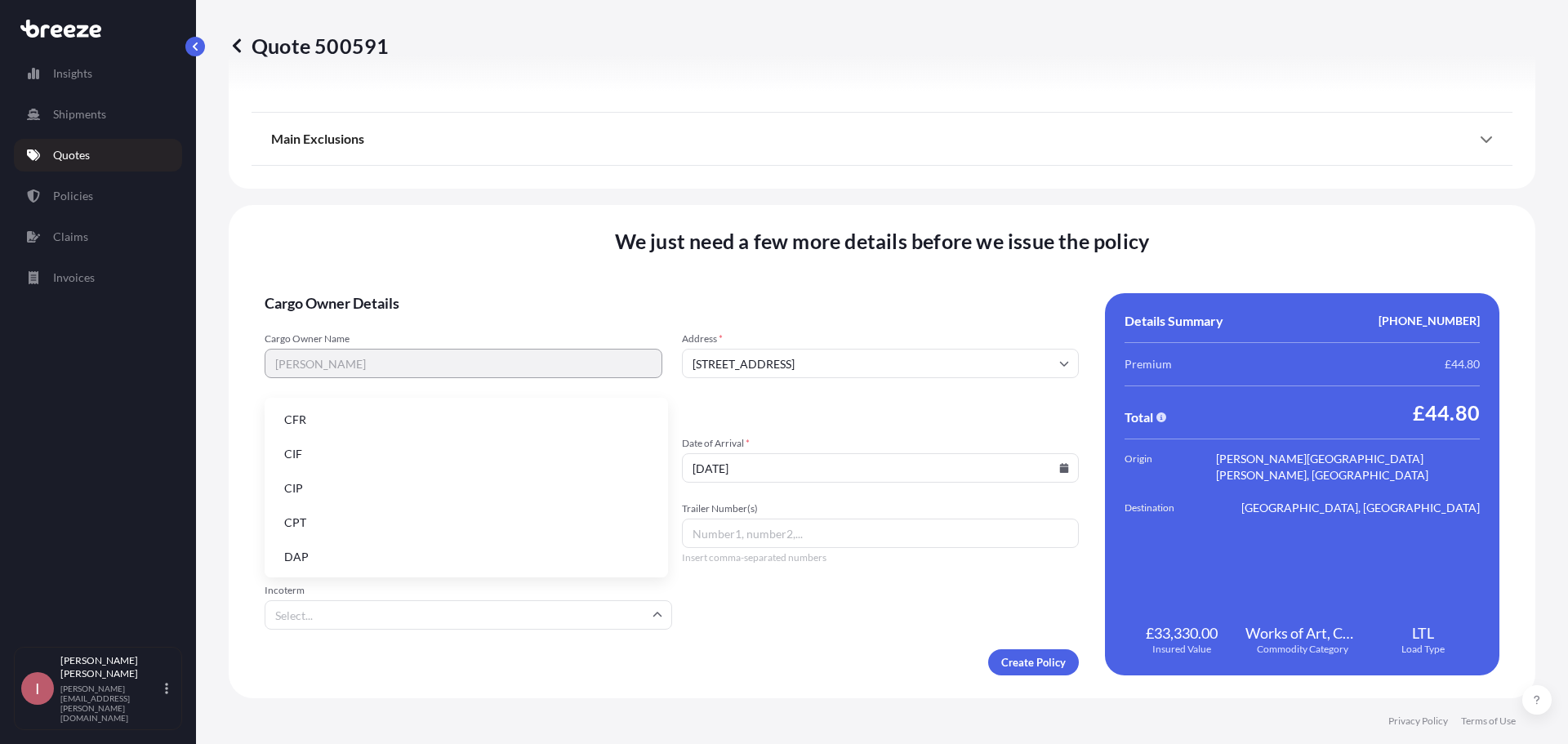
click at [419, 619] on input "Incoterm" at bounding box center [468, 615] width 408 height 30
click at [355, 555] on li "DAP" at bounding box center [467, 557] width 391 height 31
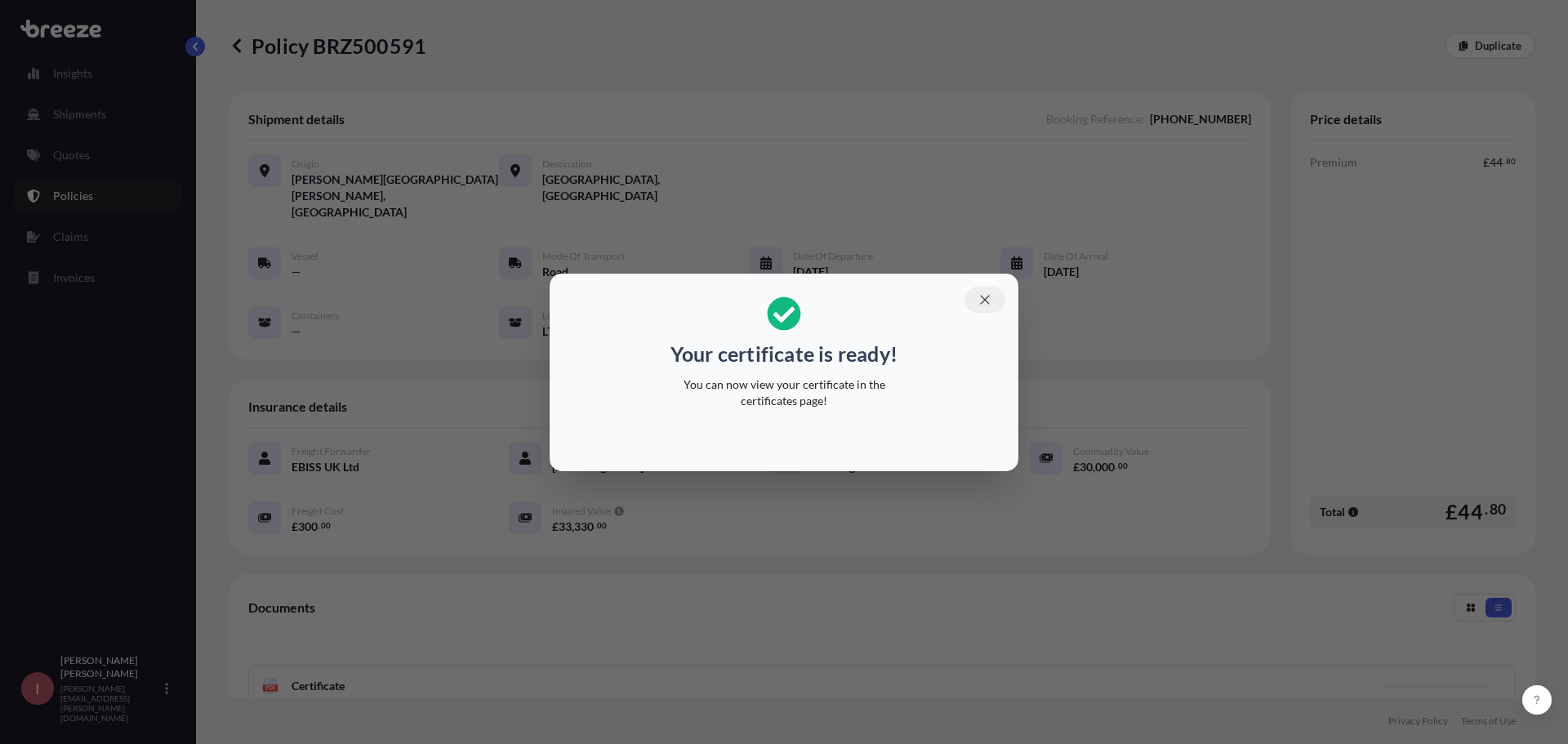
click at [984, 298] on icon "button" at bounding box center [985, 299] width 9 height 9
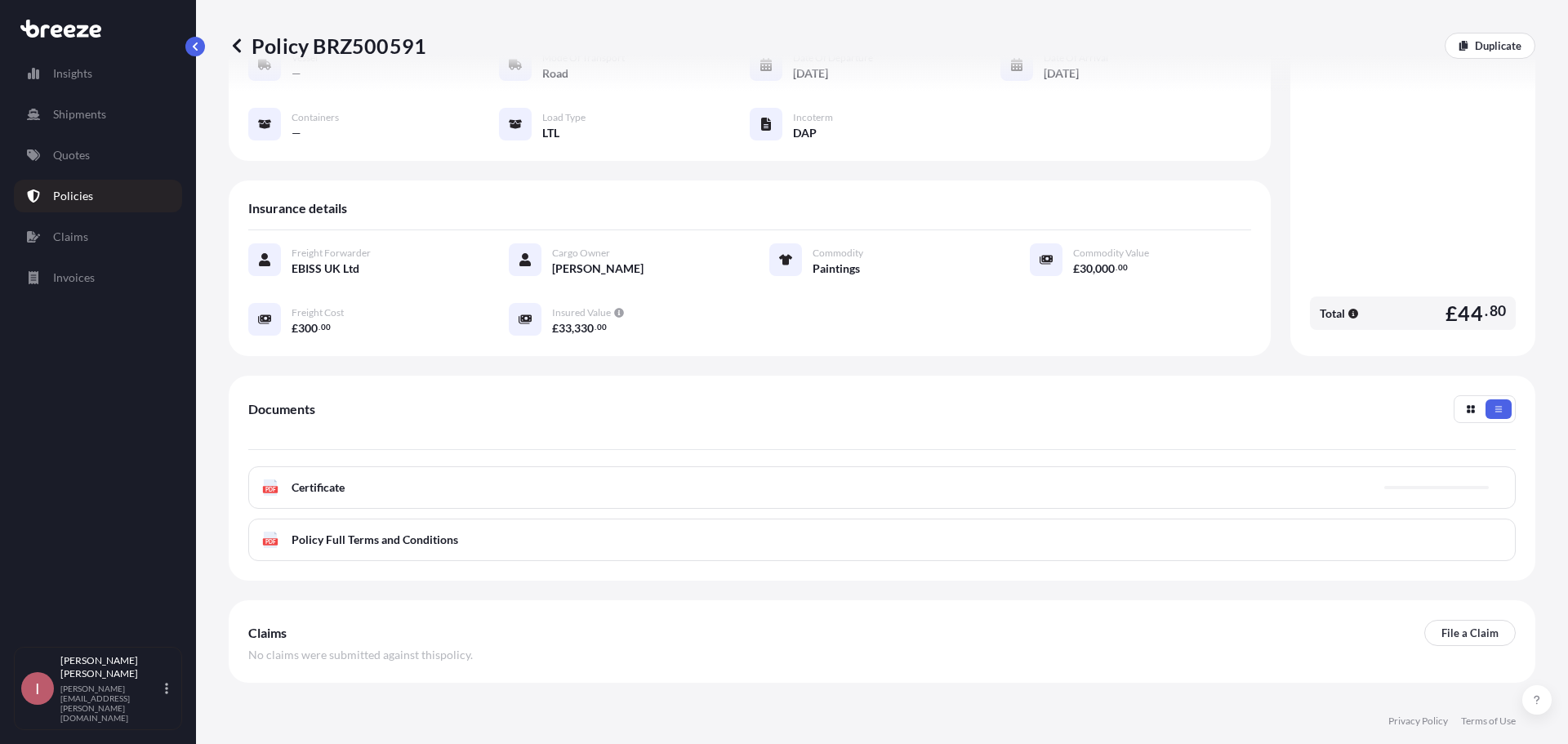
scroll to position [222, 0]
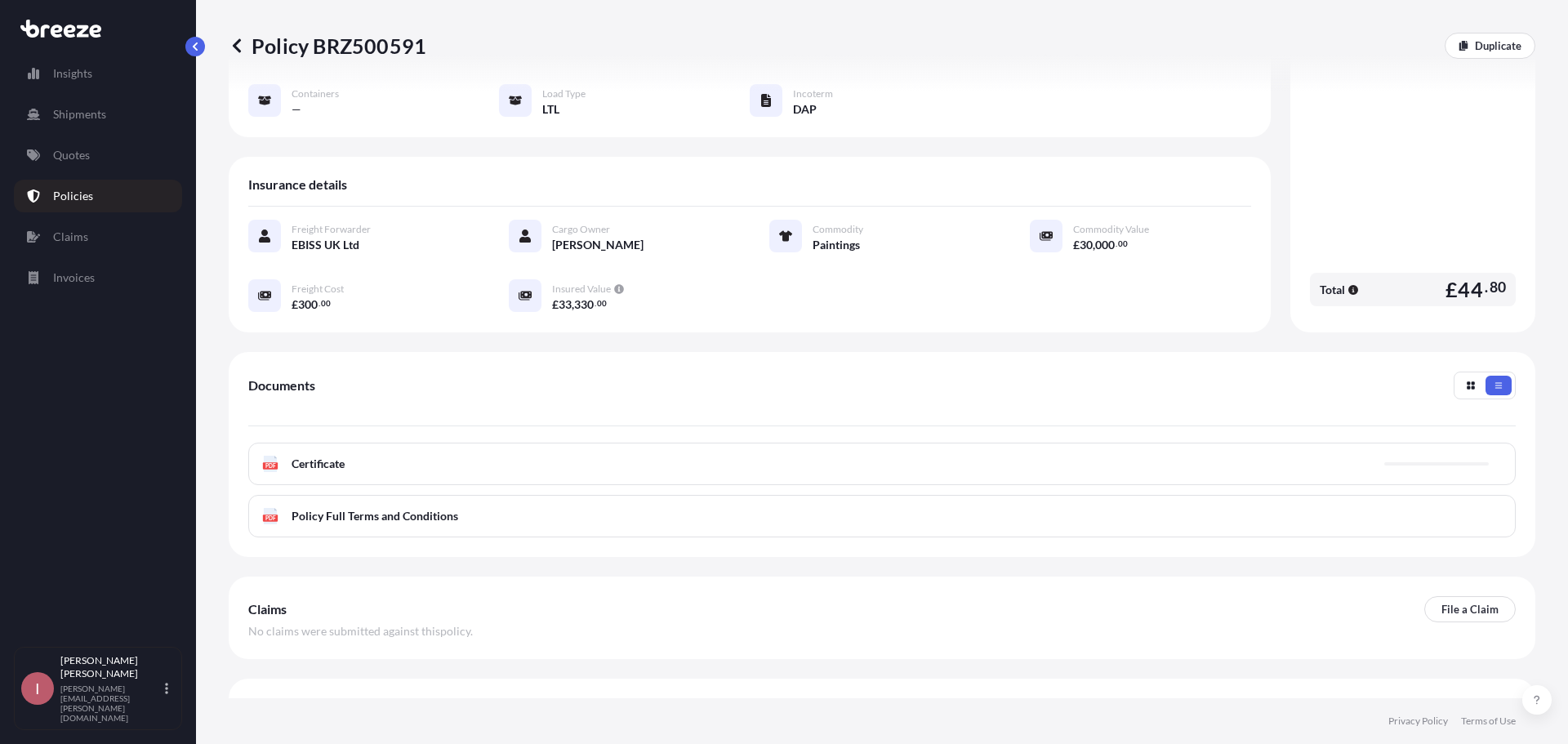
click at [328, 456] on span "Certificate" at bounding box center [317, 464] width 53 height 16
click at [329, 456] on span "Certificate" at bounding box center [317, 464] width 53 height 16
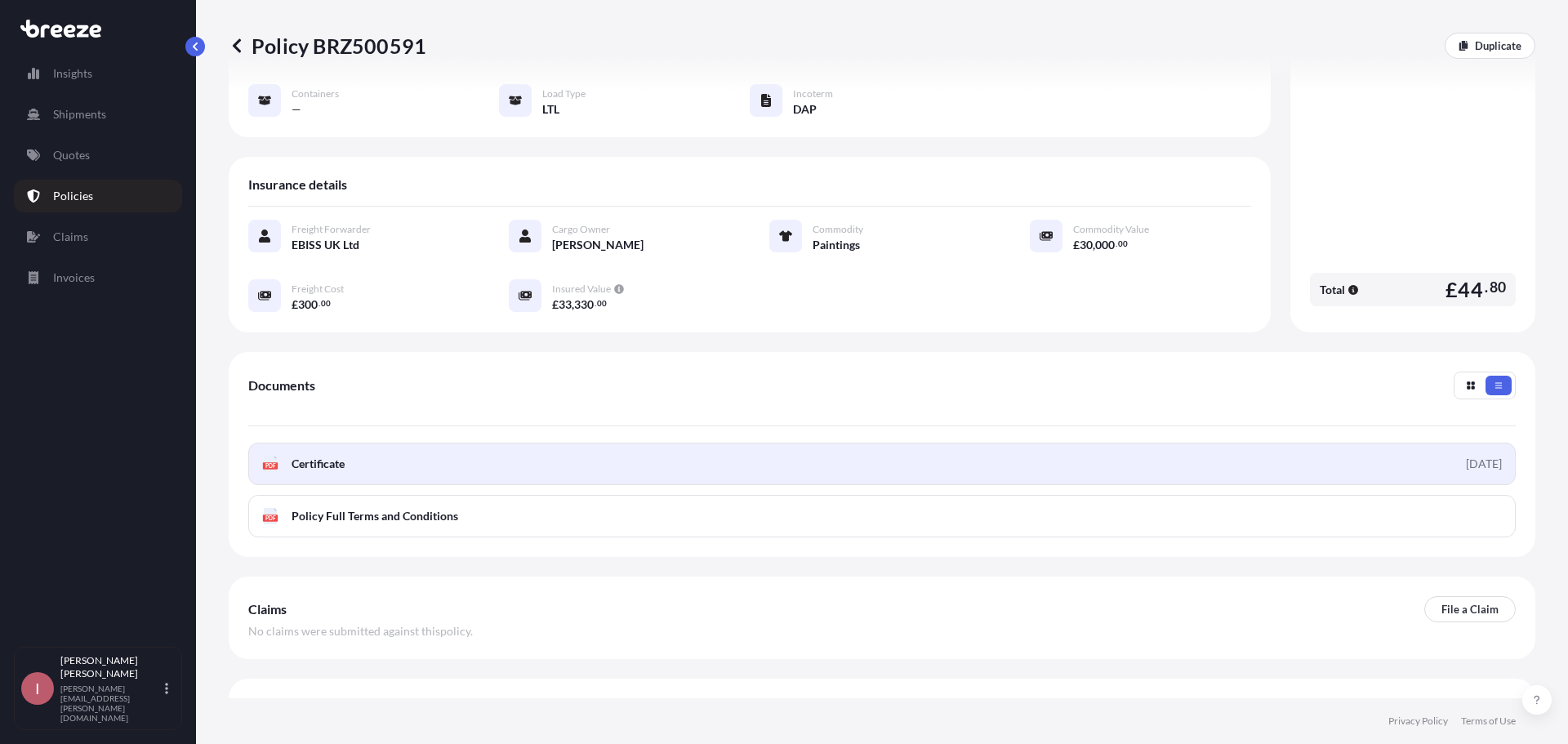
click at [559, 443] on link "PDF Certificate [DATE]" at bounding box center [883, 464] width 1268 height 42
